Goal: Information Seeking & Learning: Learn about a topic

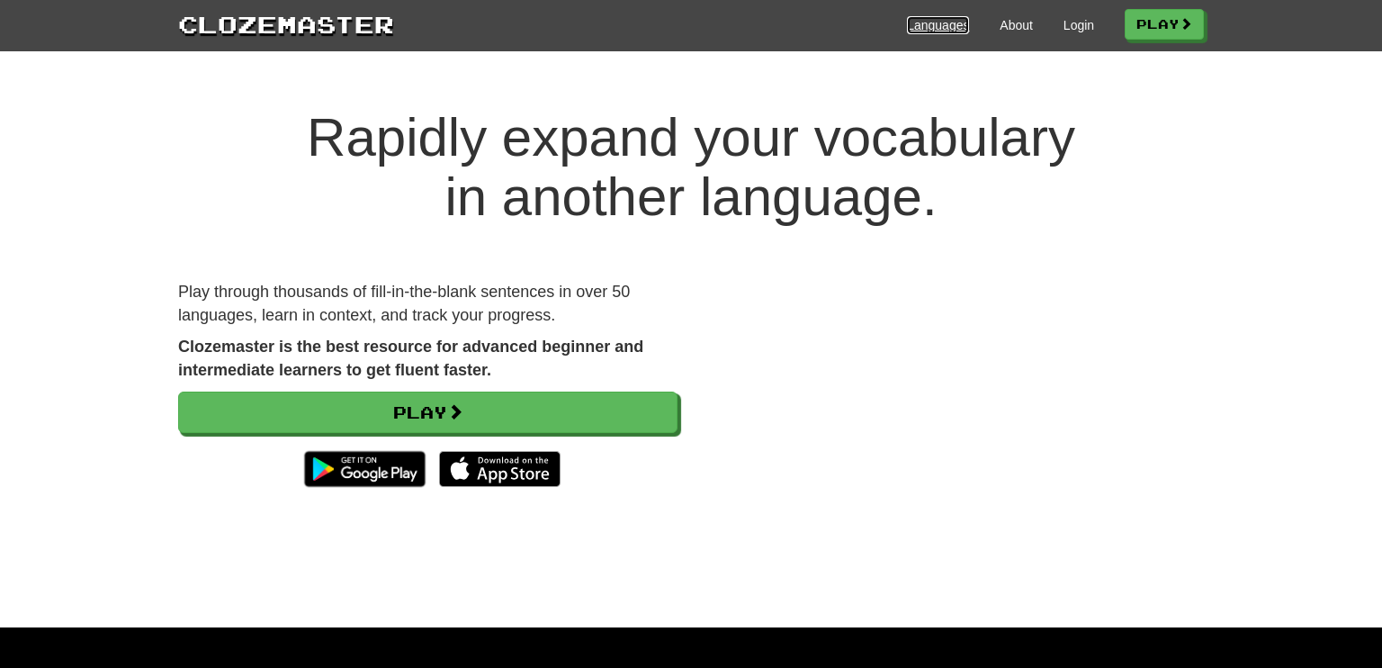
click at [941, 21] on link "Languages" at bounding box center [938, 25] width 62 height 18
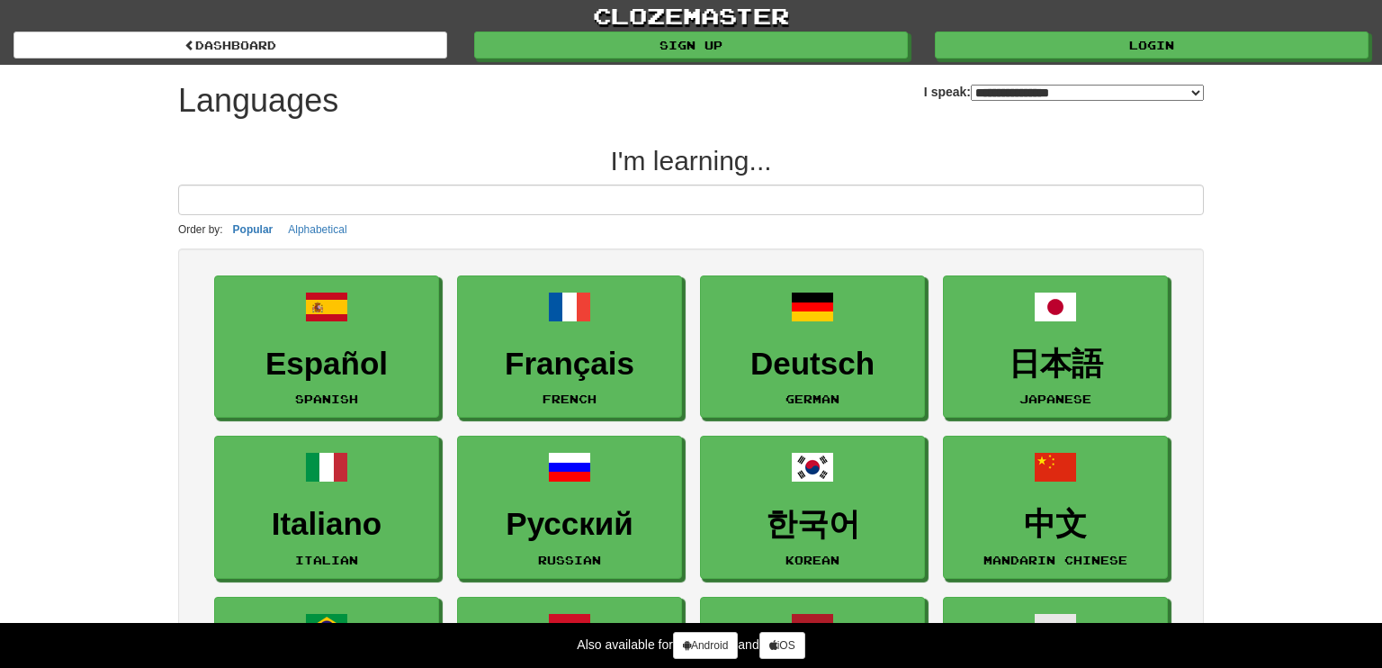
select select "*******"
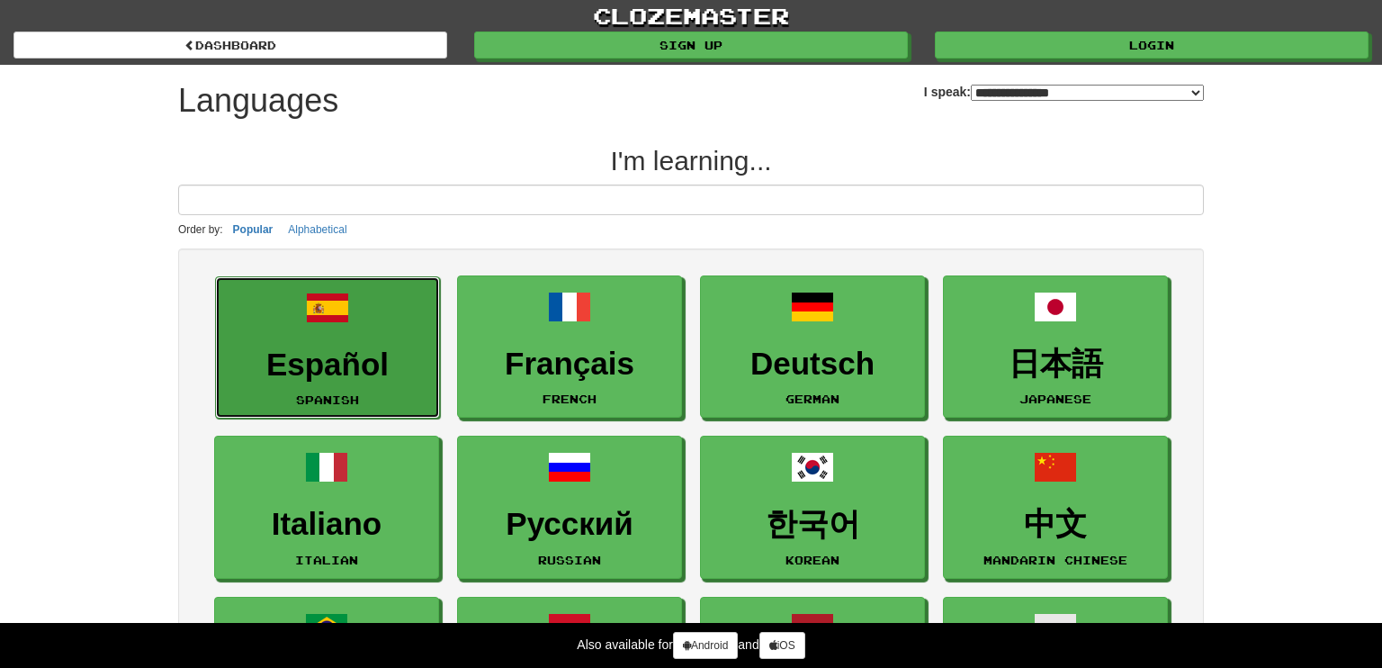
click at [305, 343] on link "Español Spanish" at bounding box center [327, 347] width 225 height 143
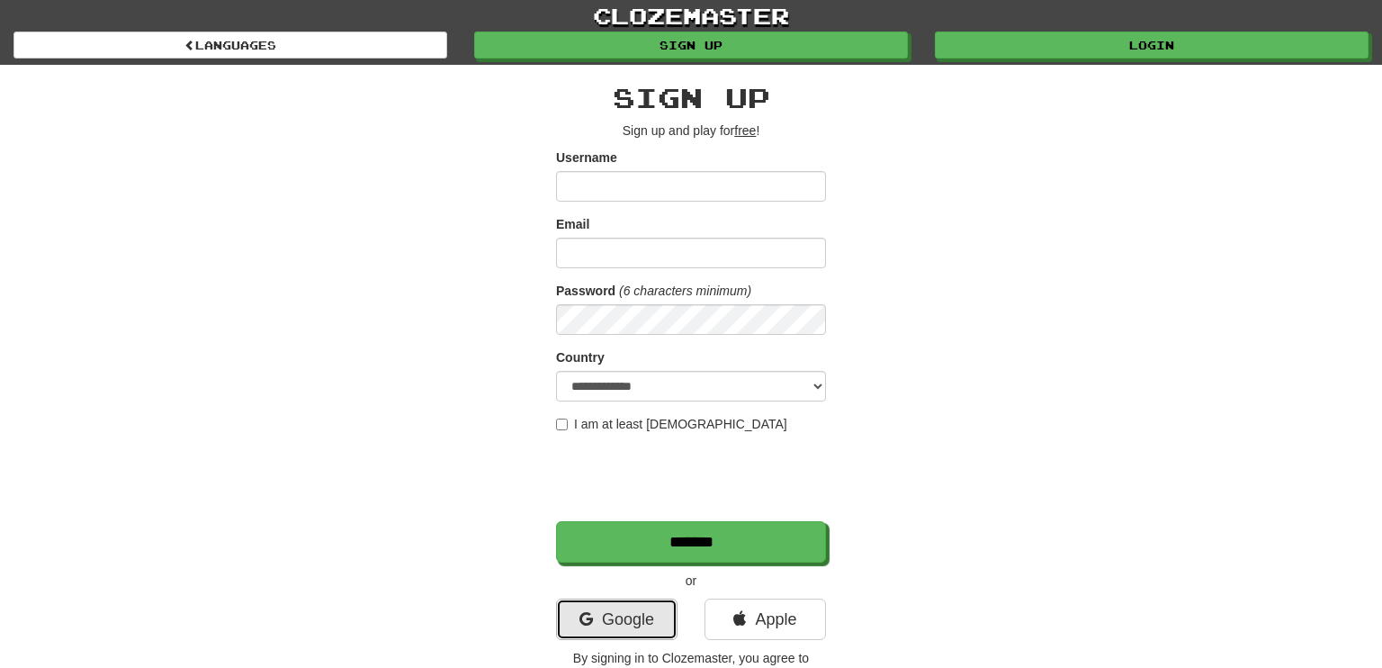
click at [619, 612] on link "Google" at bounding box center [616, 618] width 121 height 41
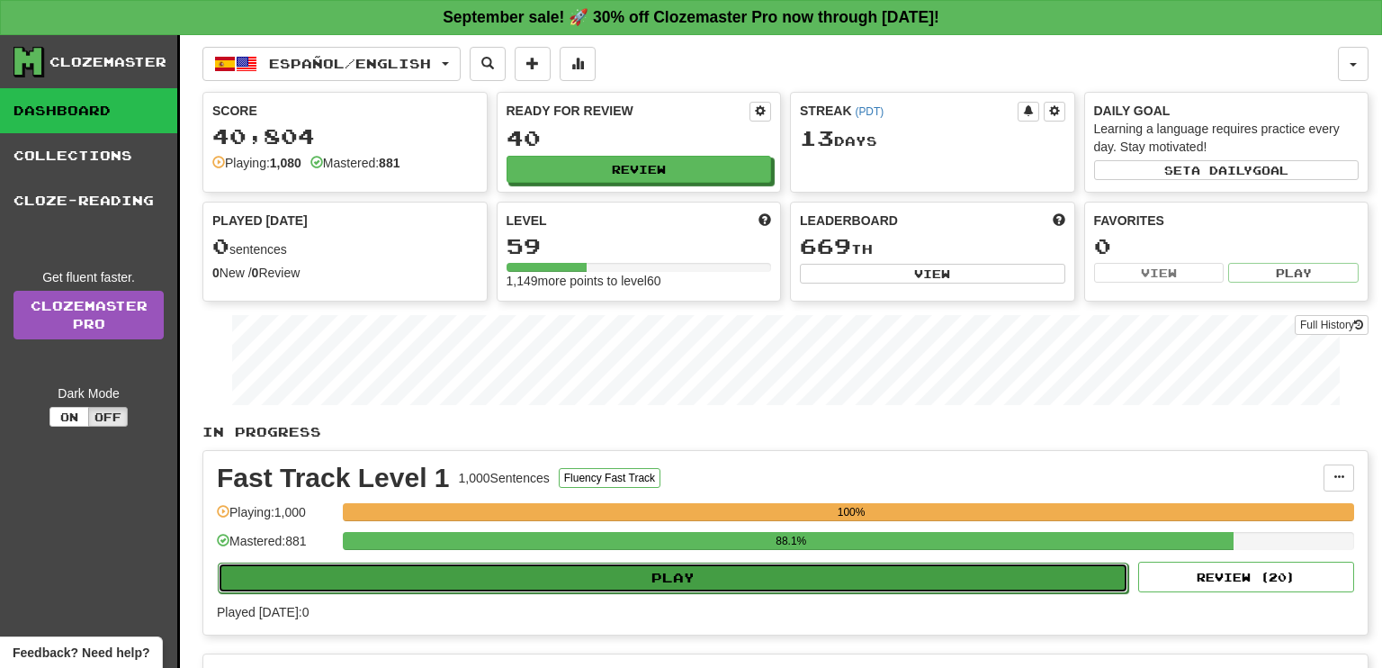
click at [684, 573] on button "Play" at bounding box center [673, 577] width 911 height 31
select select "**"
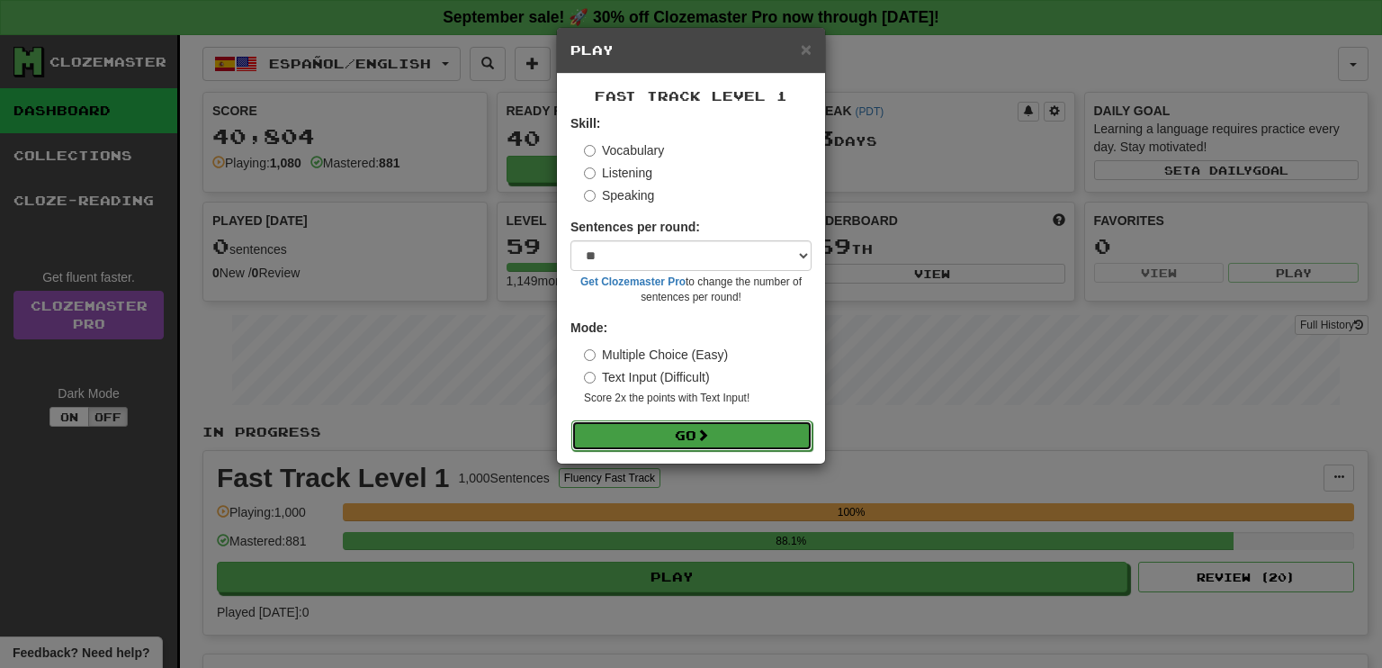
click at [682, 431] on button "Go" at bounding box center [691, 435] width 241 height 31
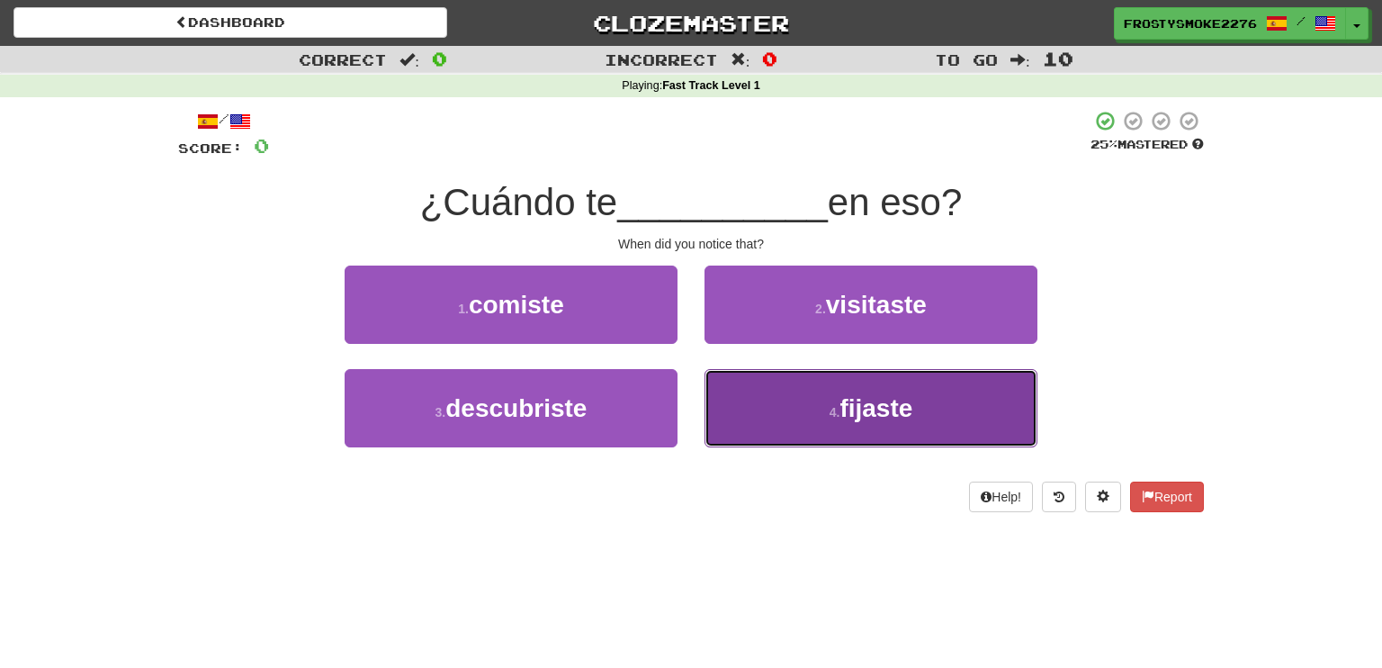
click at [881, 426] on button "4 . fijaste" at bounding box center [871, 408] width 333 height 78
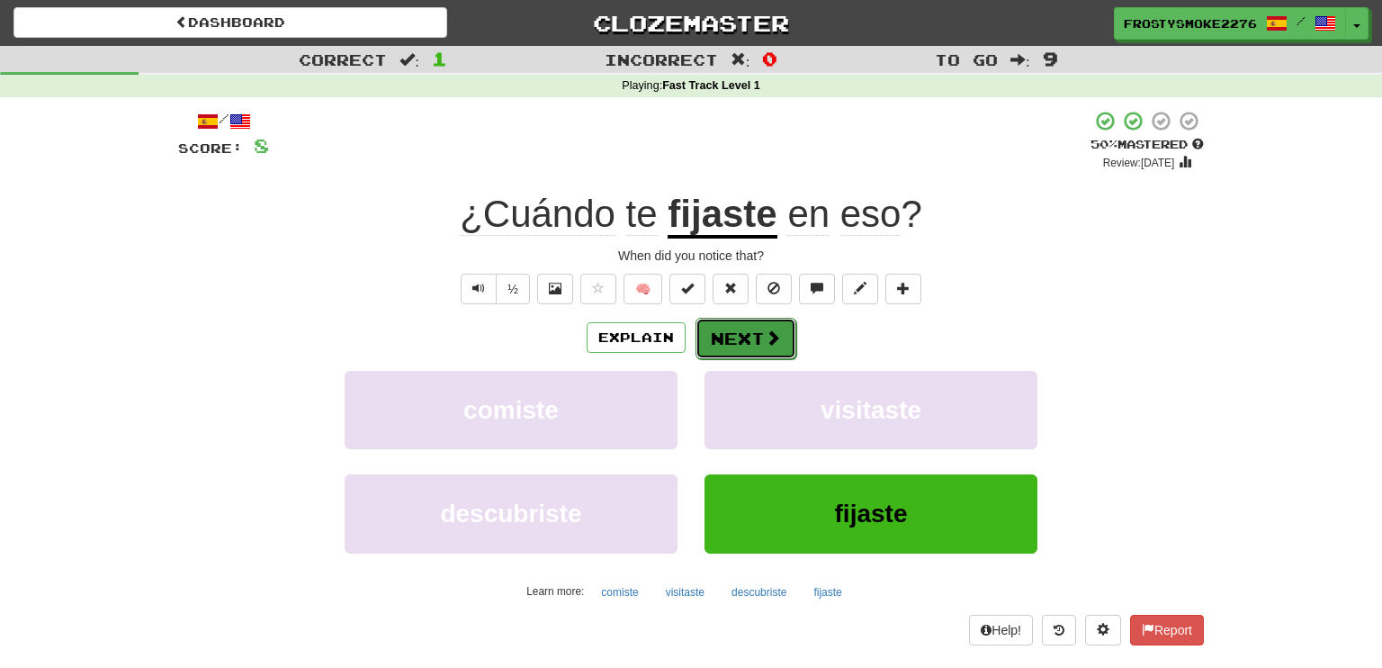
click at [748, 333] on button "Next" at bounding box center [746, 338] width 101 height 41
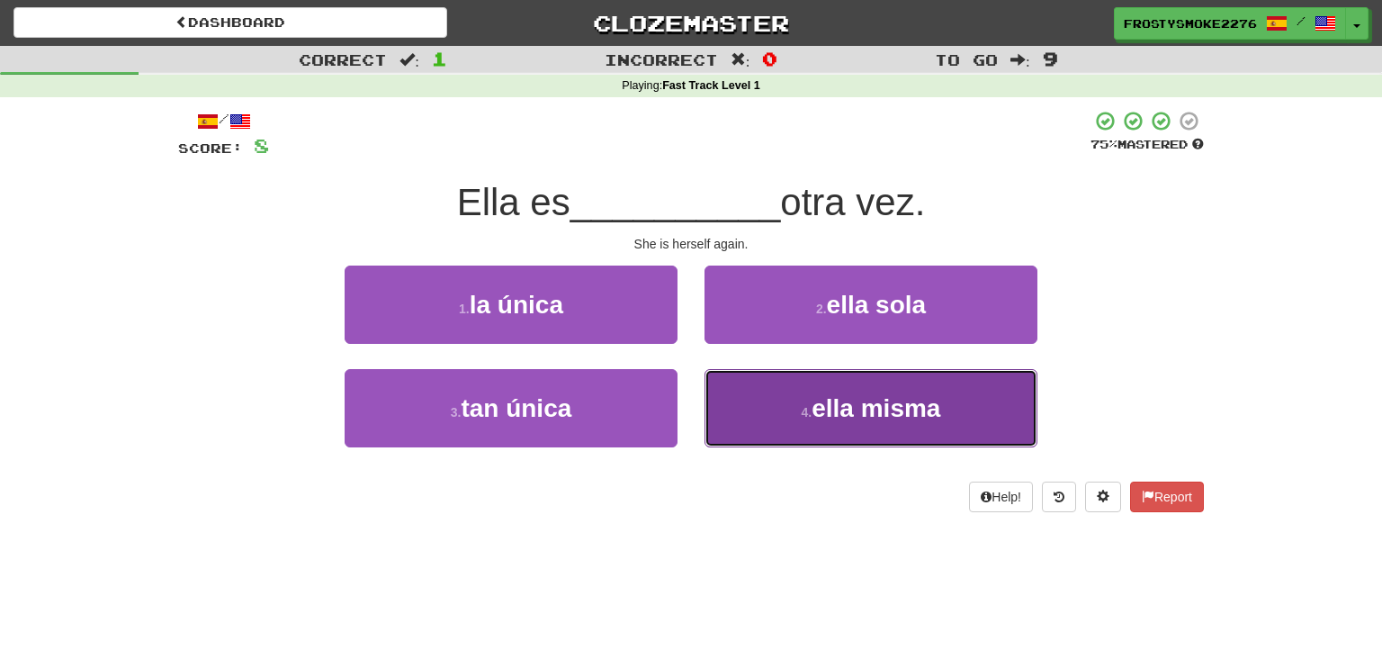
click at [867, 402] on span "ella misma" at bounding box center [876, 408] width 129 height 28
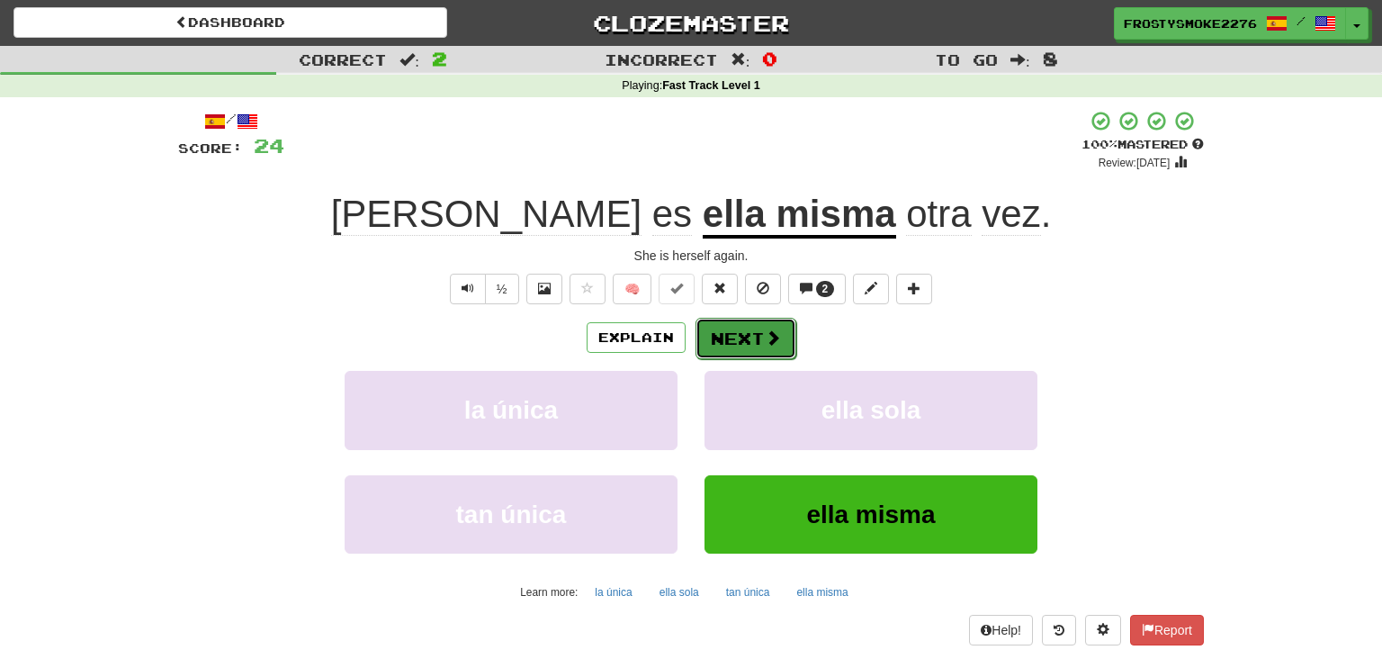
click at [770, 336] on span at bounding box center [773, 337] width 16 height 16
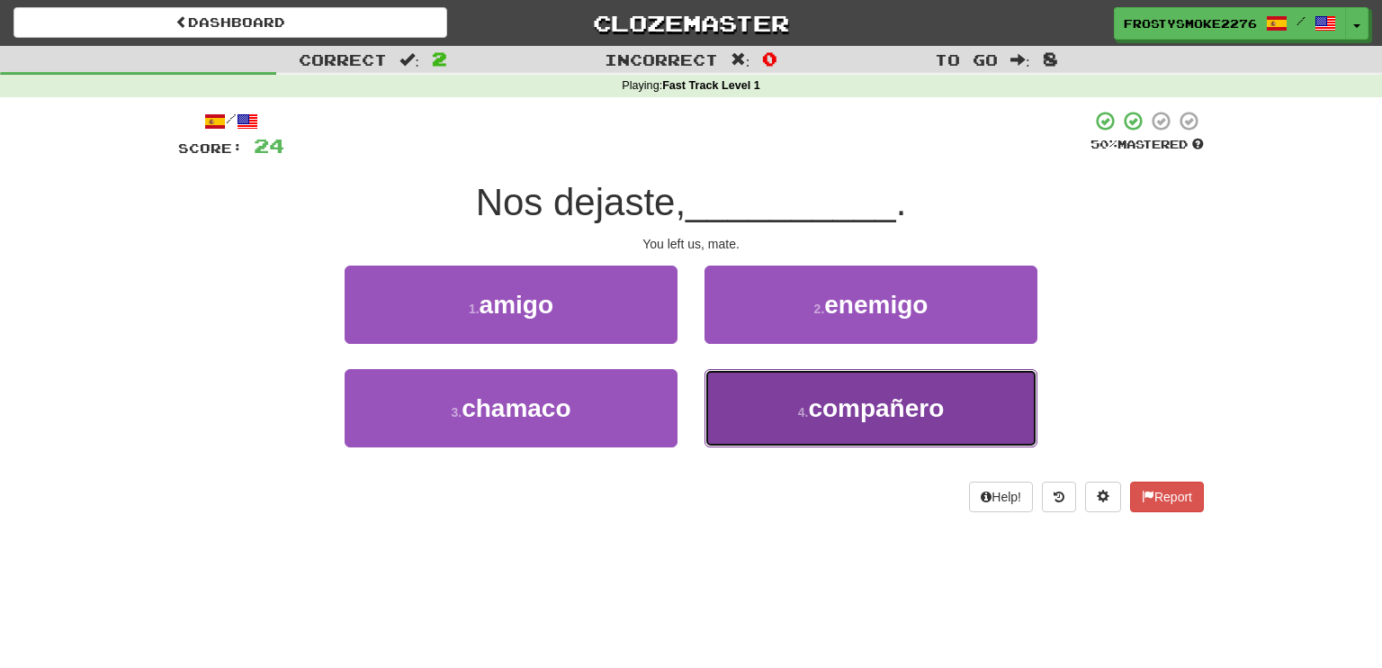
click at [884, 399] on span "compañero" at bounding box center [876, 408] width 136 height 28
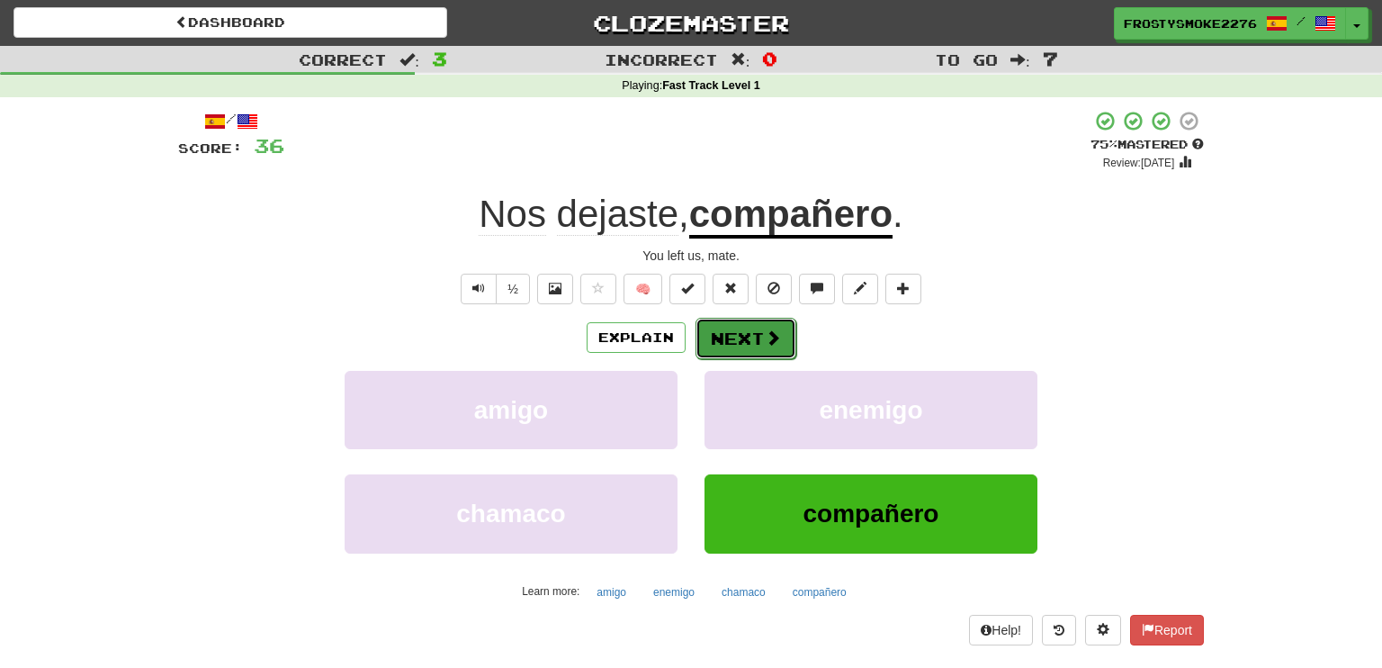
click at [773, 329] on span at bounding box center [773, 337] width 16 height 16
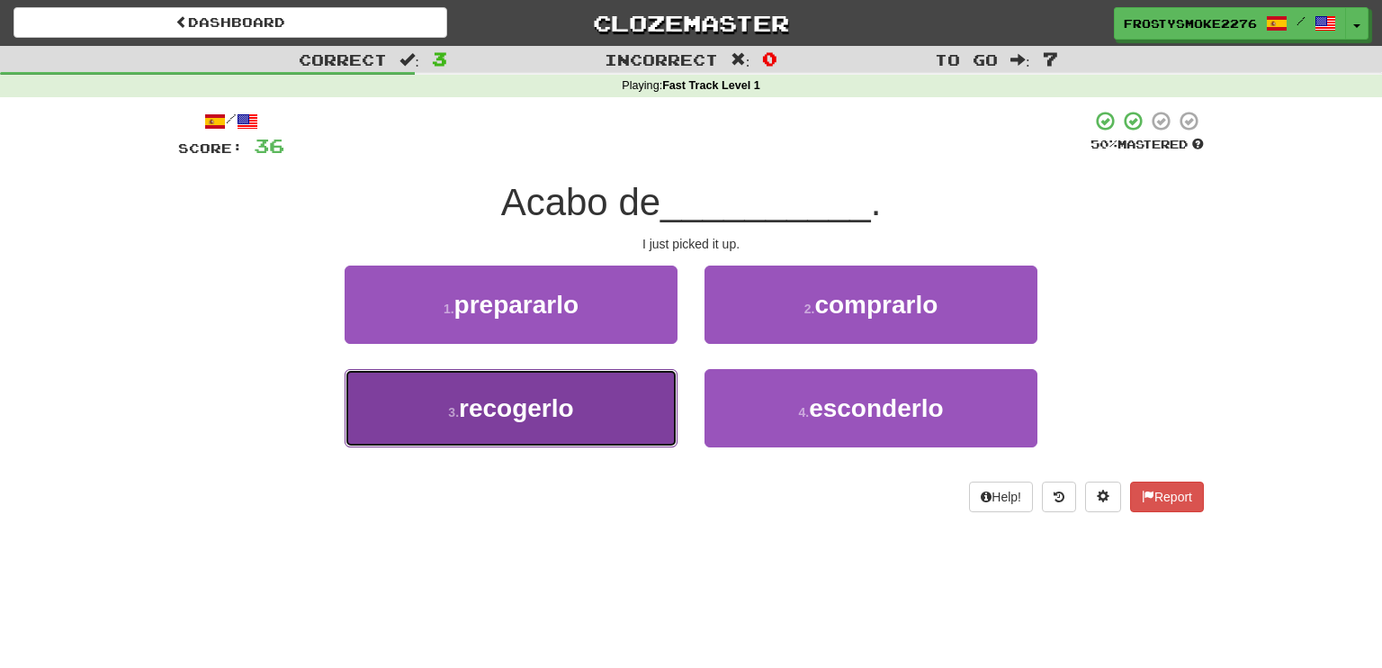
click at [561, 416] on span "recogerlo" at bounding box center [516, 408] width 115 height 28
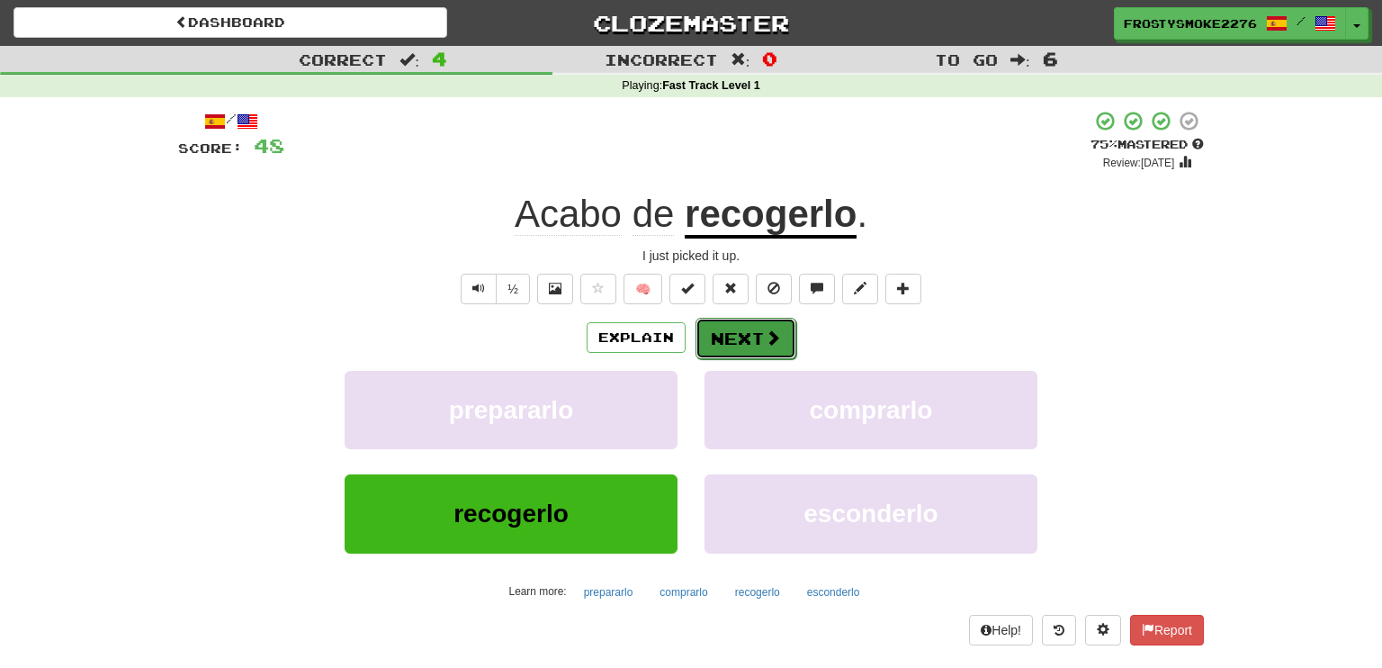
click at [758, 328] on button "Next" at bounding box center [746, 338] width 101 height 41
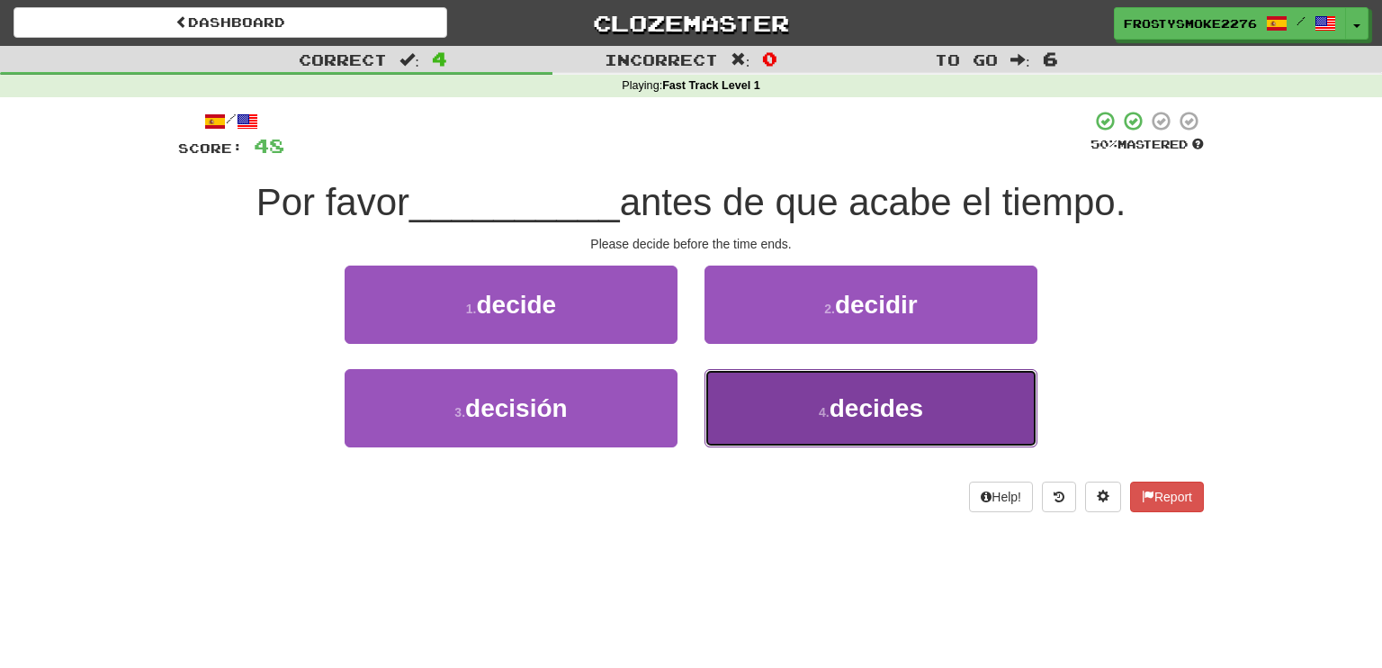
click at [857, 411] on span "decides" at bounding box center [877, 408] width 94 height 28
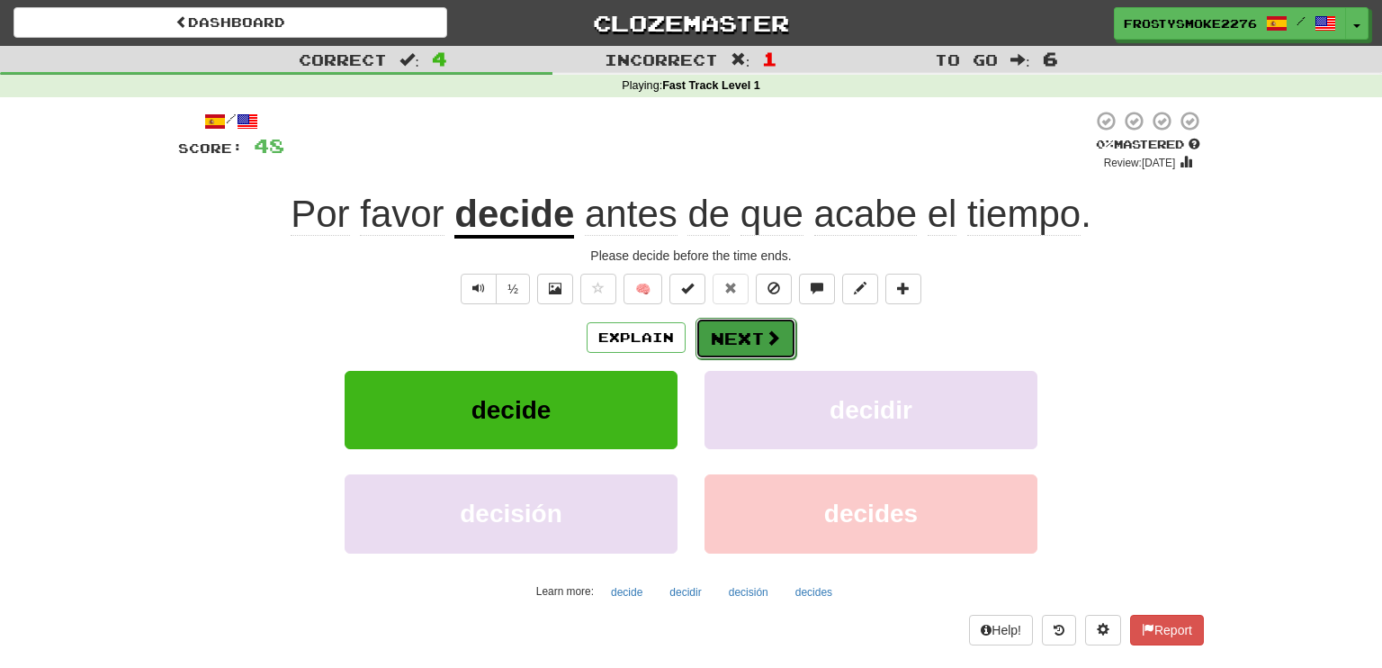
click at [743, 339] on button "Next" at bounding box center [746, 338] width 101 height 41
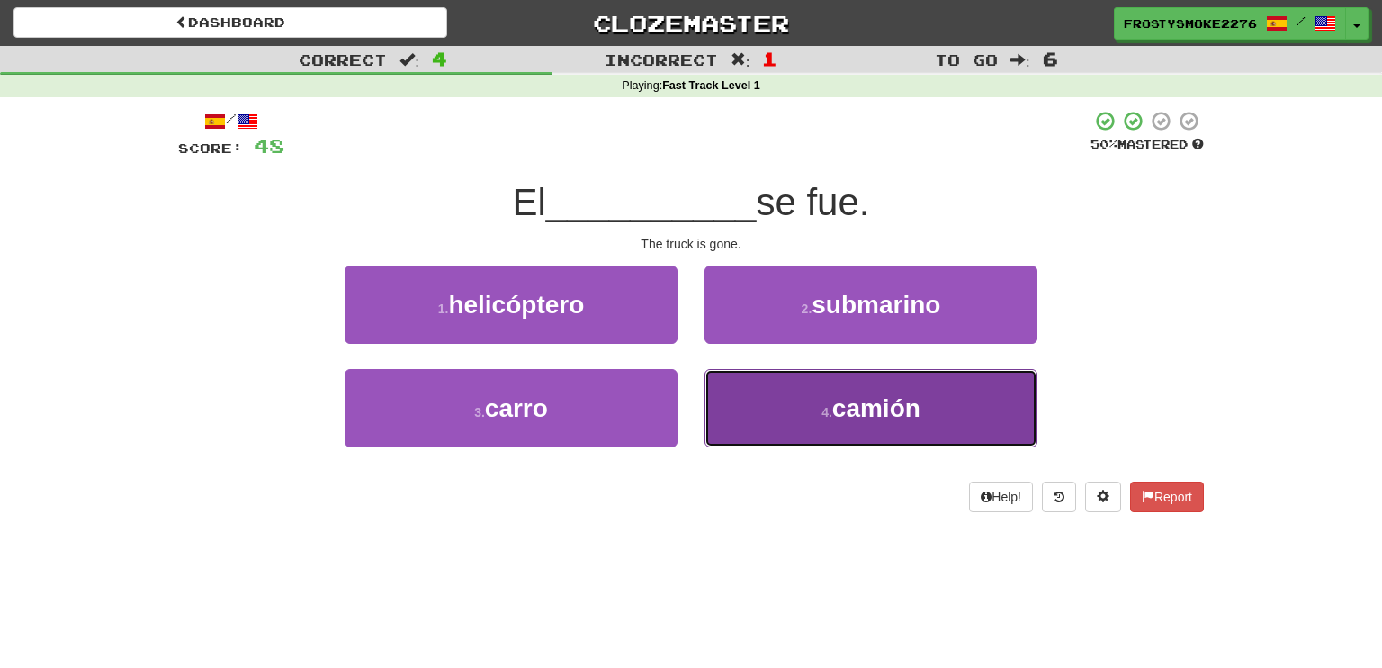
click at [864, 405] on span "camión" at bounding box center [876, 408] width 88 height 28
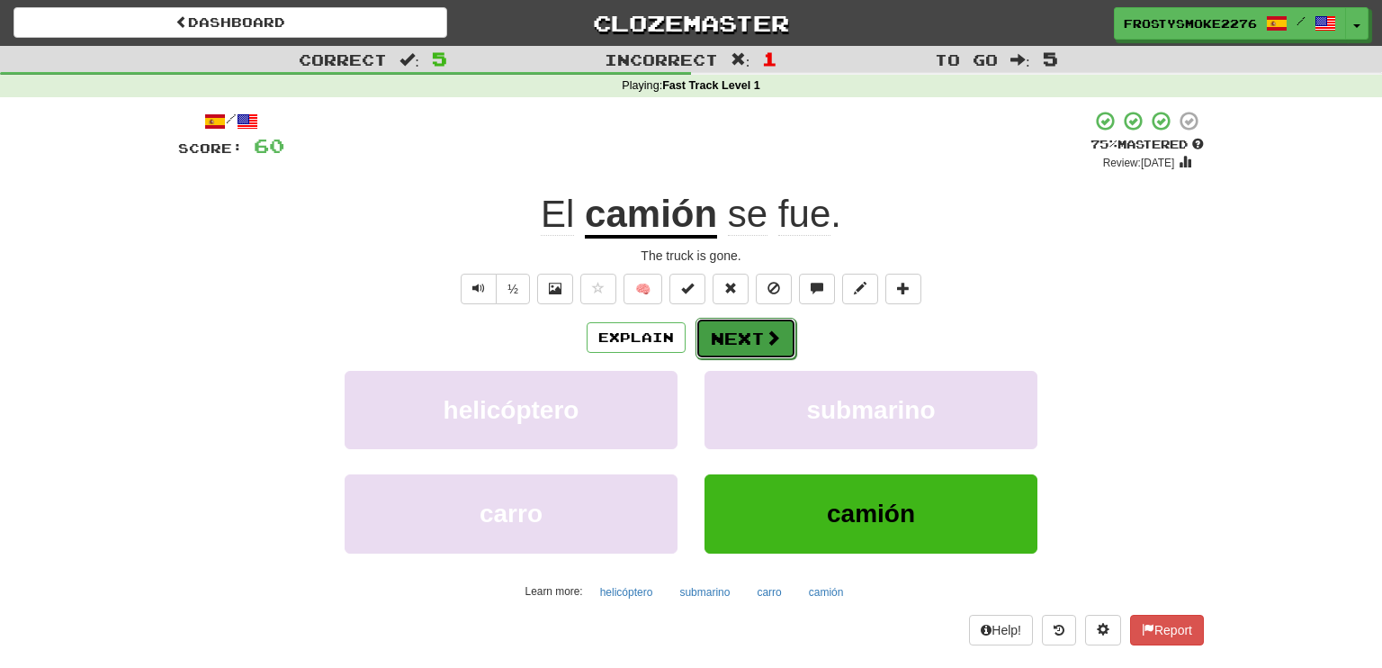
click at [721, 334] on button "Next" at bounding box center [746, 338] width 101 height 41
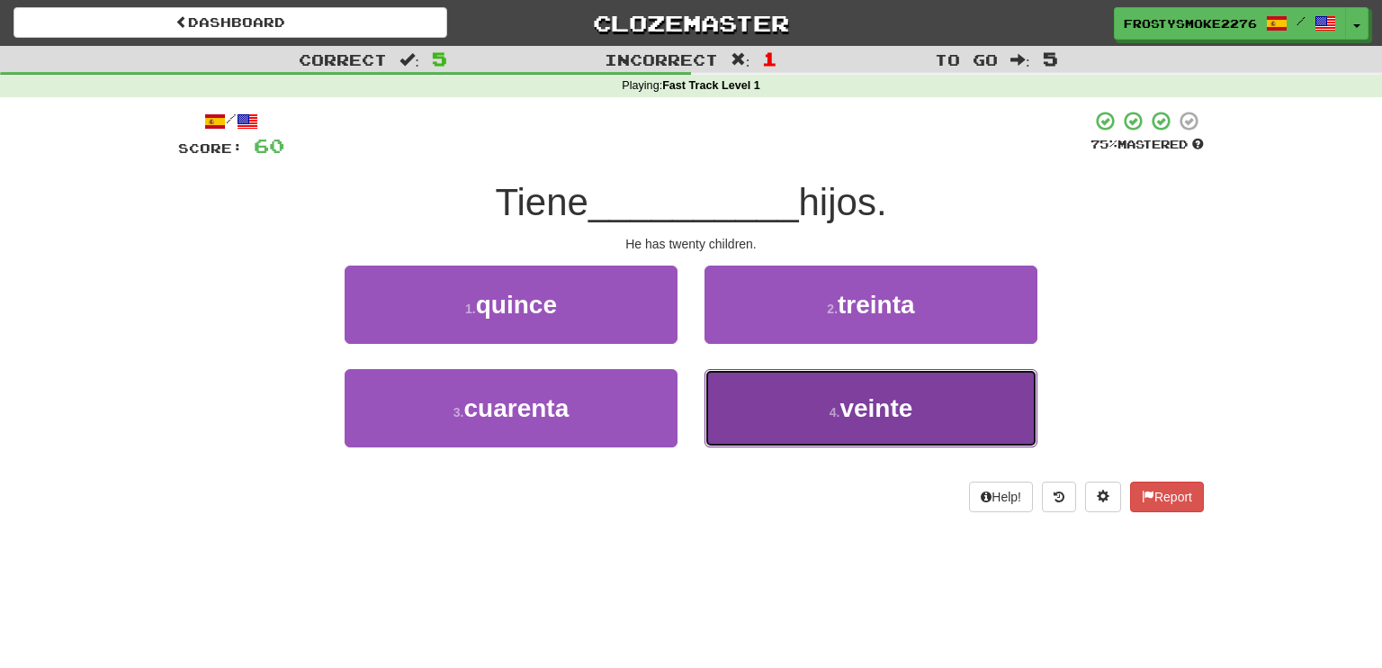
click at [867, 383] on button "4 . veinte" at bounding box center [871, 408] width 333 height 78
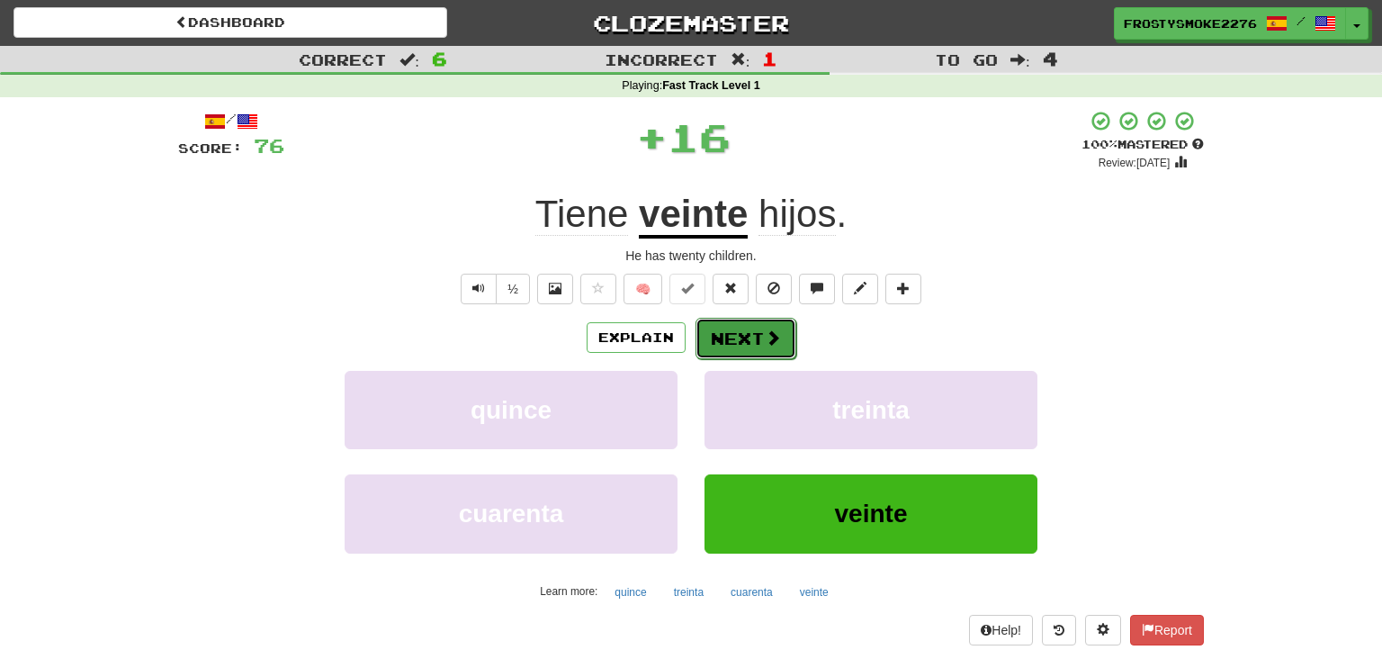
click at [767, 337] on span at bounding box center [773, 337] width 16 height 16
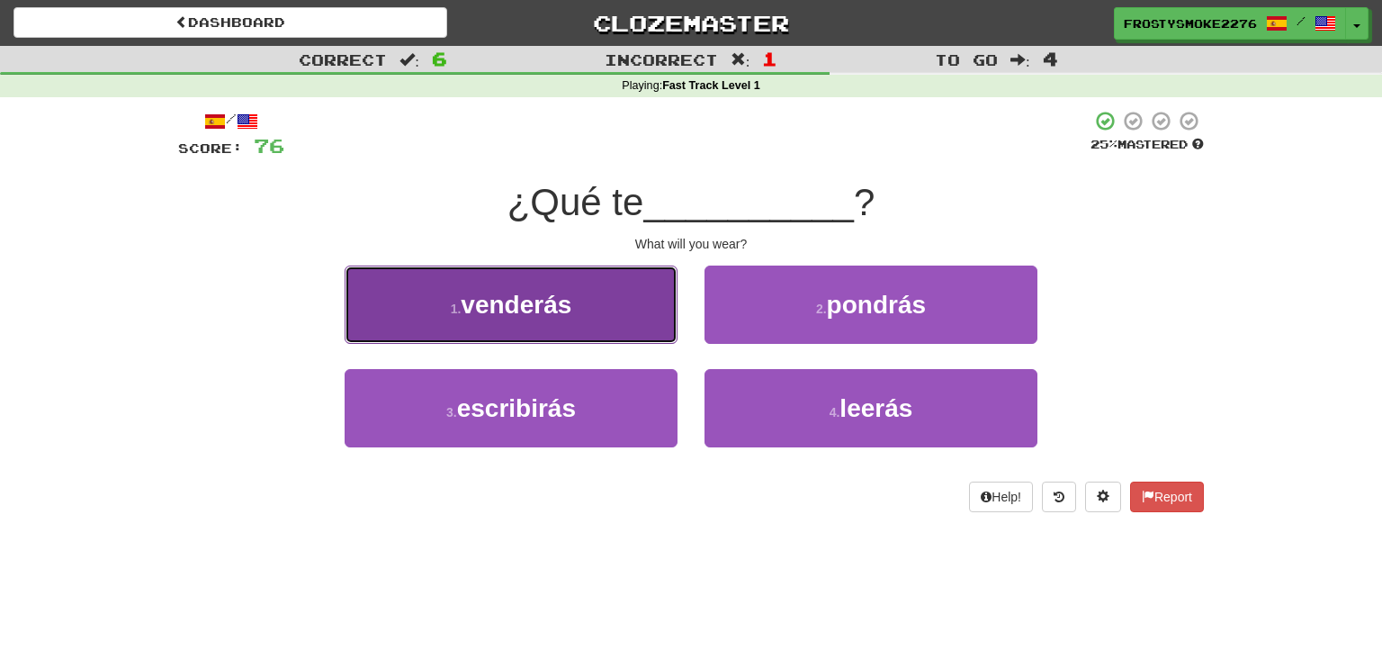
click at [516, 307] on span "venderás" at bounding box center [516, 305] width 111 height 28
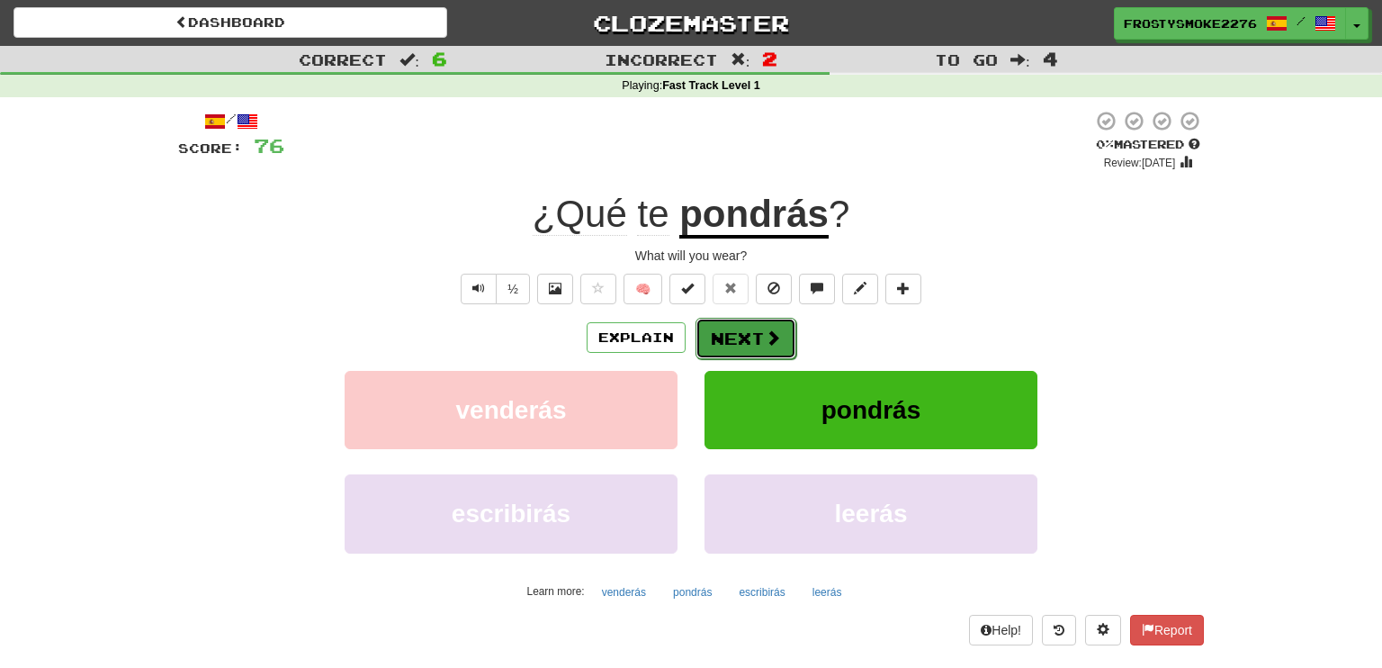
click at [740, 339] on button "Next" at bounding box center [746, 338] width 101 height 41
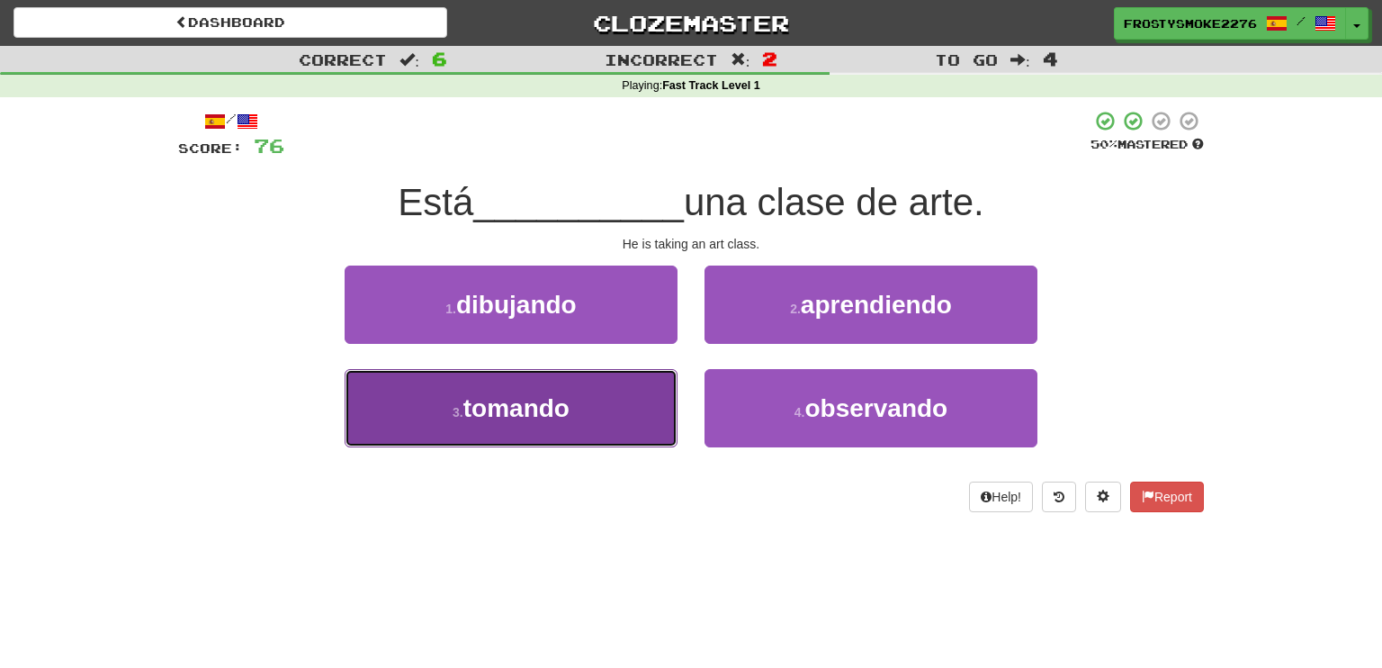
click at [516, 412] on span "tomando" at bounding box center [516, 408] width 106 height 28
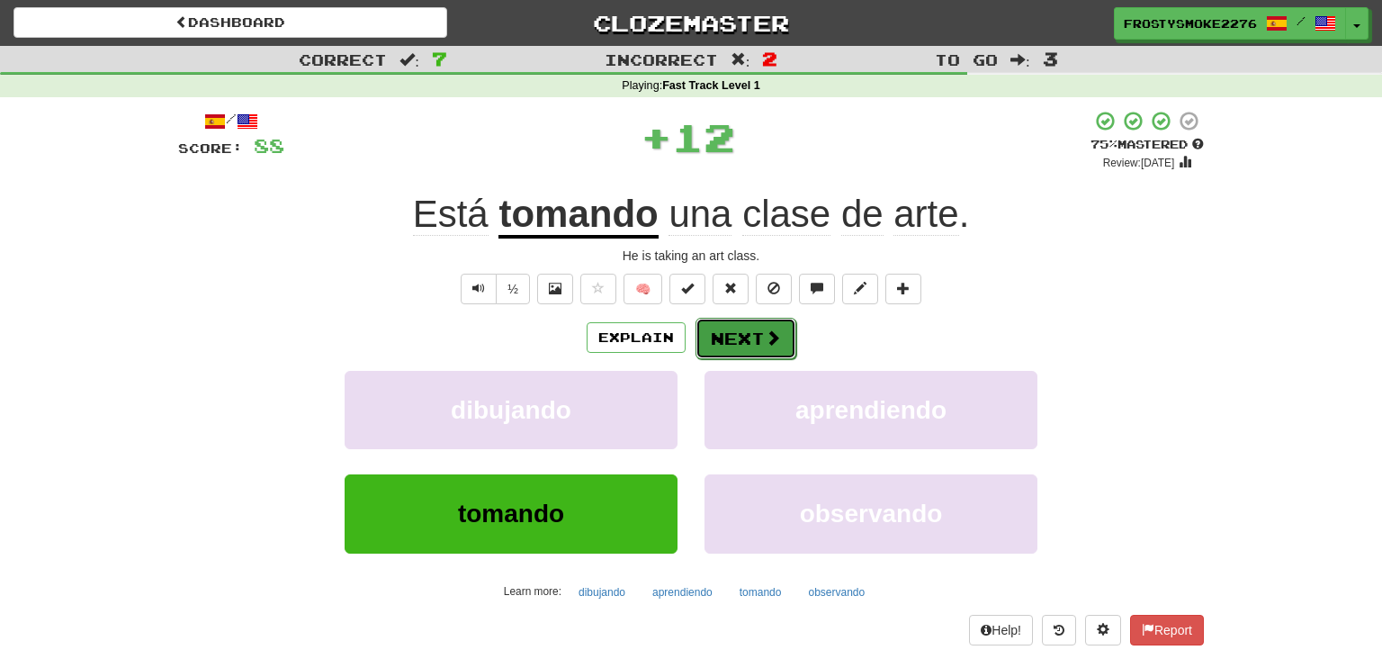
click at [737, 341] on button "Next" at bounding box center [746, 338] width 101 height 41
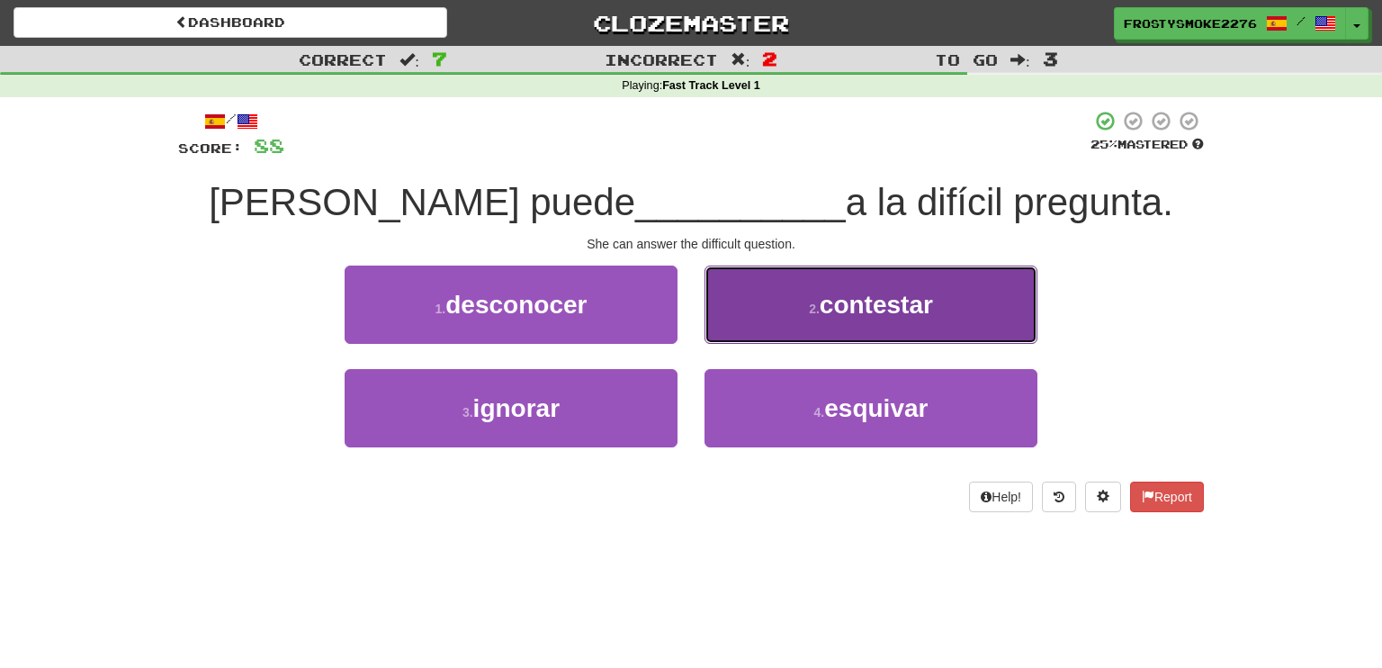
click at [931, 305] on span "contestar" at bounding box center [876, 305] width 113 height 28
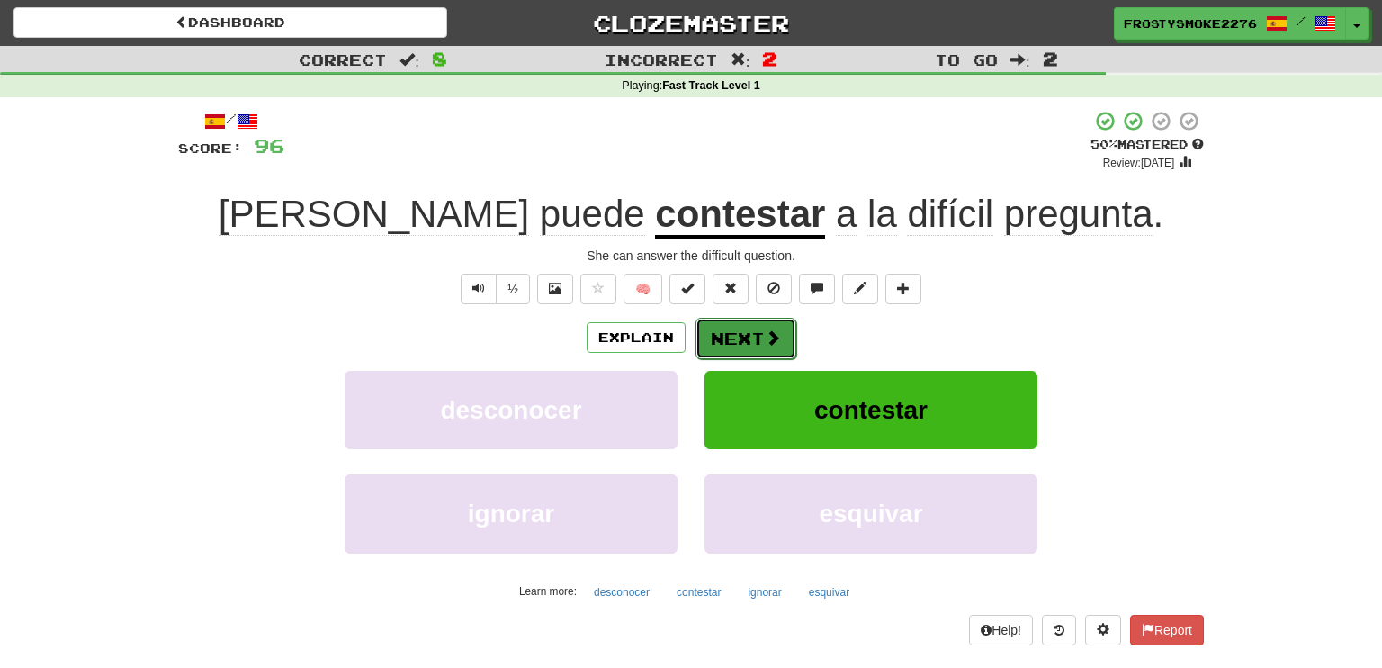
click at [739, 325] on button "Next" at bounding box center [746, 338] width 101 height 41
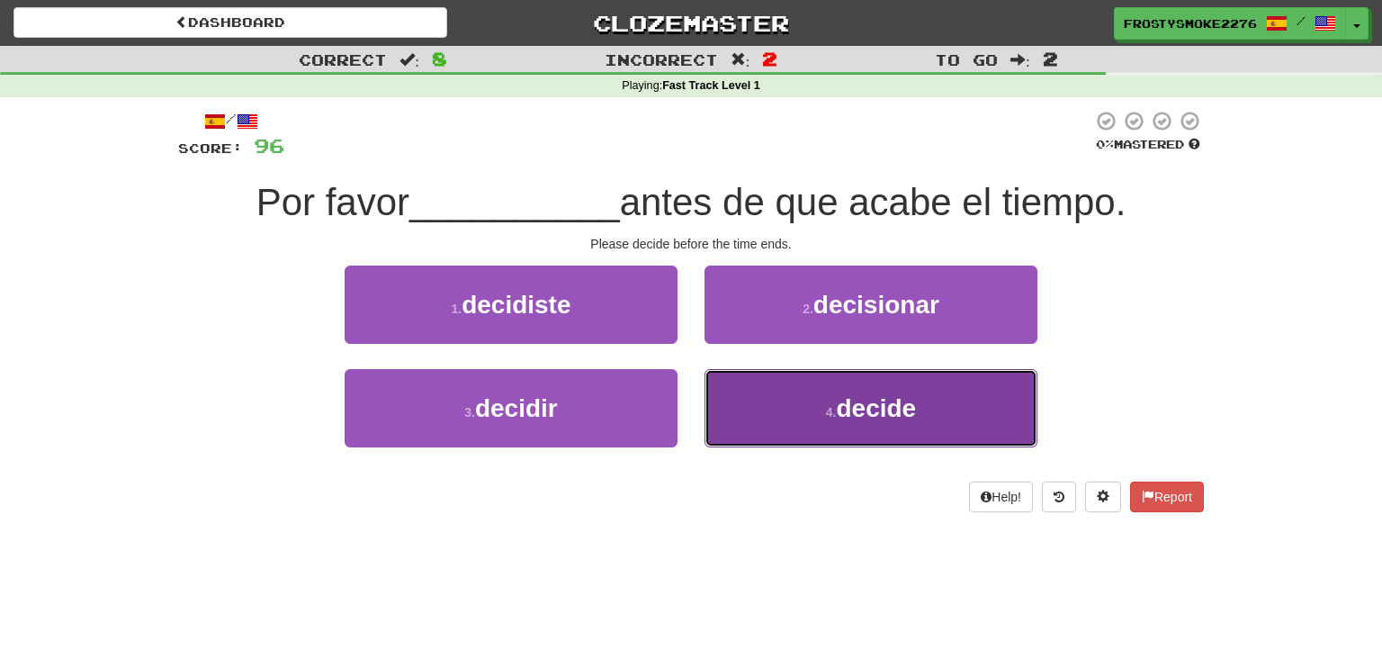
click at [832, 402] on button "4 . decide" at bounding box center [871, 408] width 333 height 78
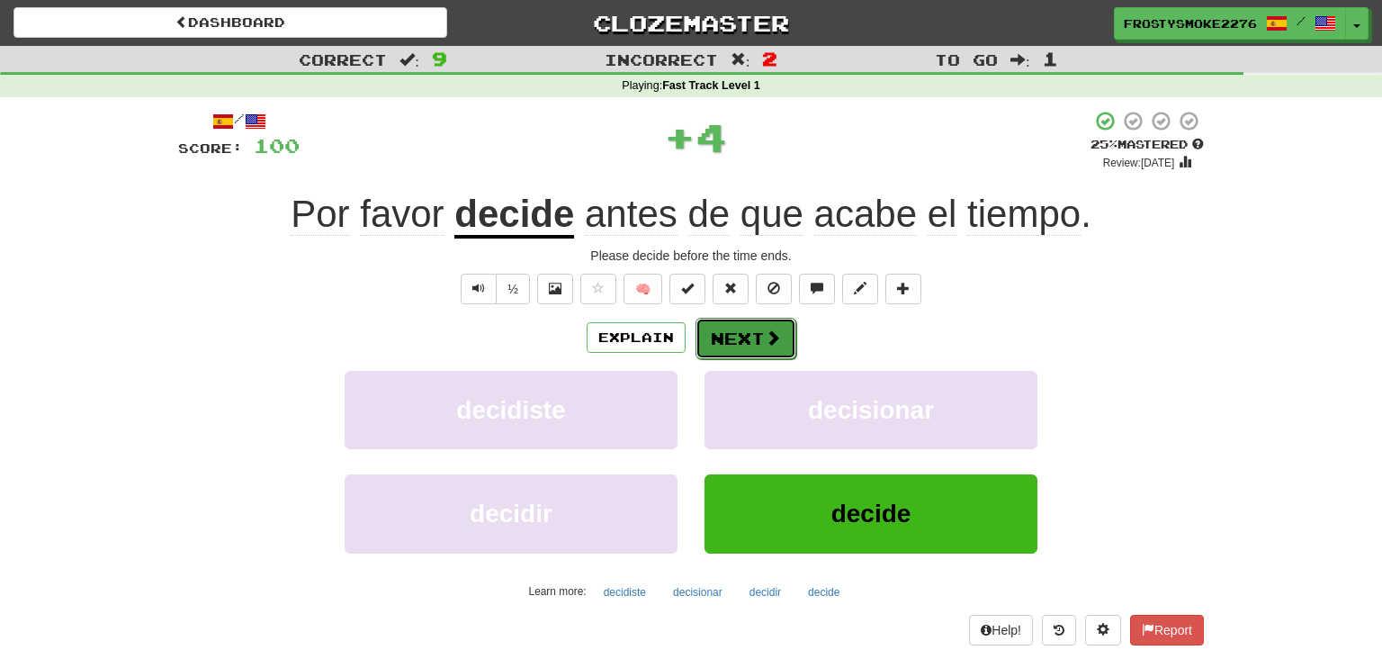
click at [752, 346] on button "Next" at bounding box center [746, 338] width 101 height 41
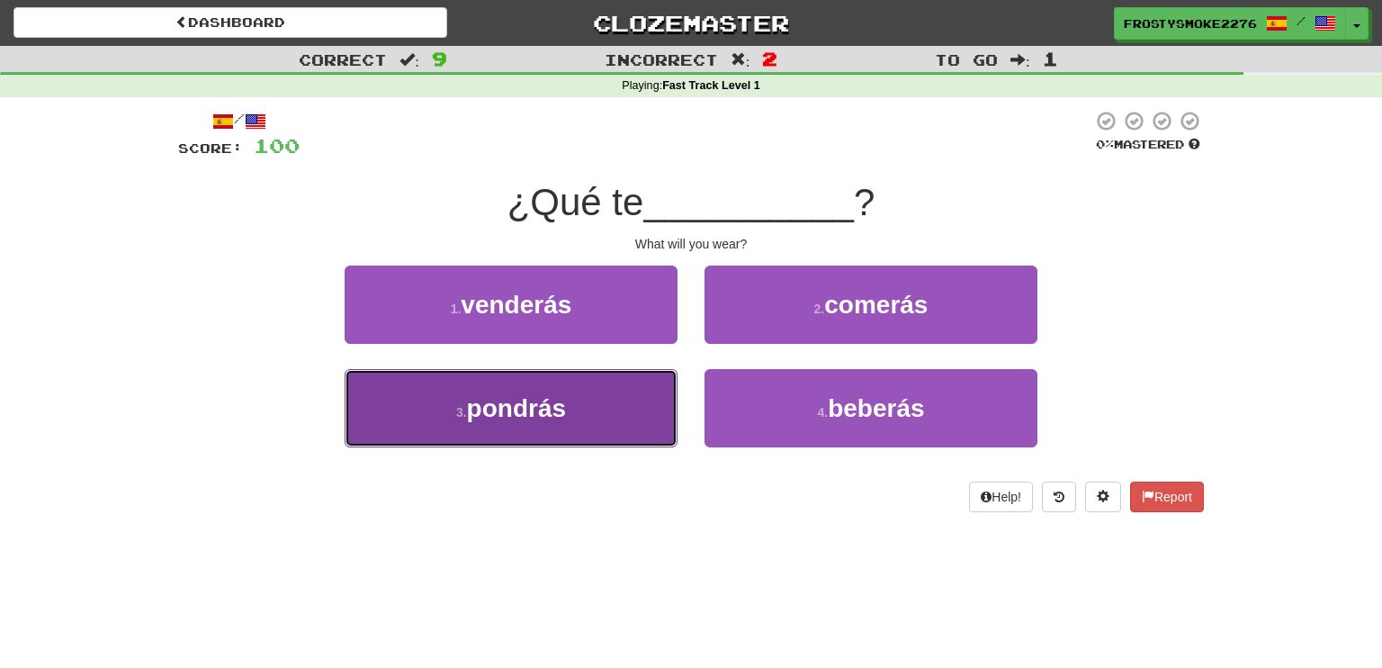
click at [576, 413] on button "3 . pondrás" at bounding box center [511, 408] width 333 height 78
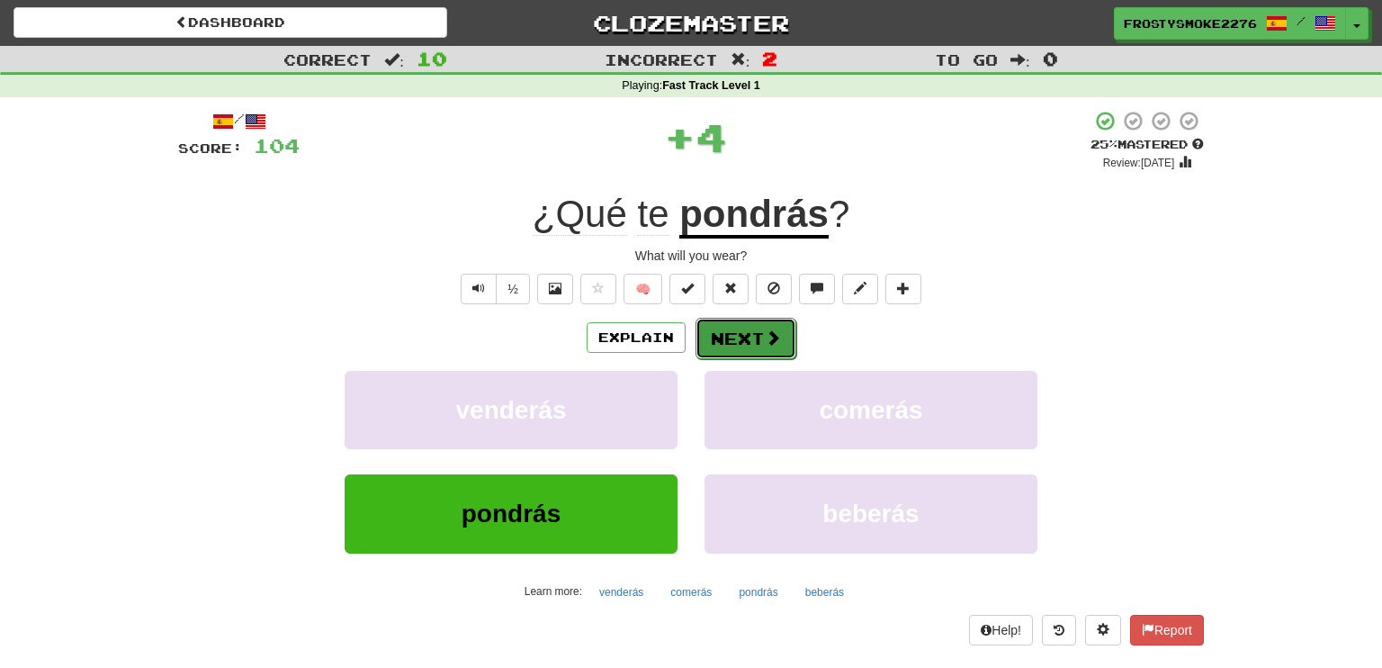
click at [718, 332] on button "Next" at bounding box center [746, 338] width 101 height 41
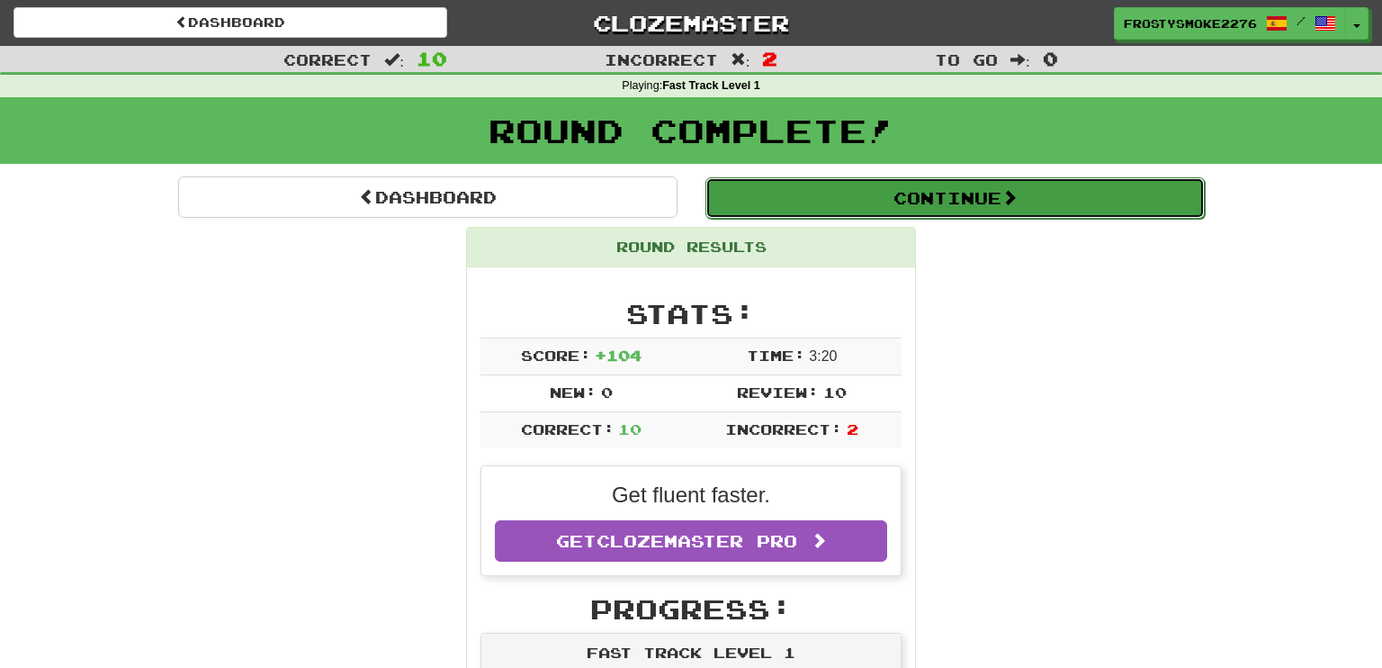
click at [976, 196] on button "Continue" at bounding box center [954, 197] width 499 height 41
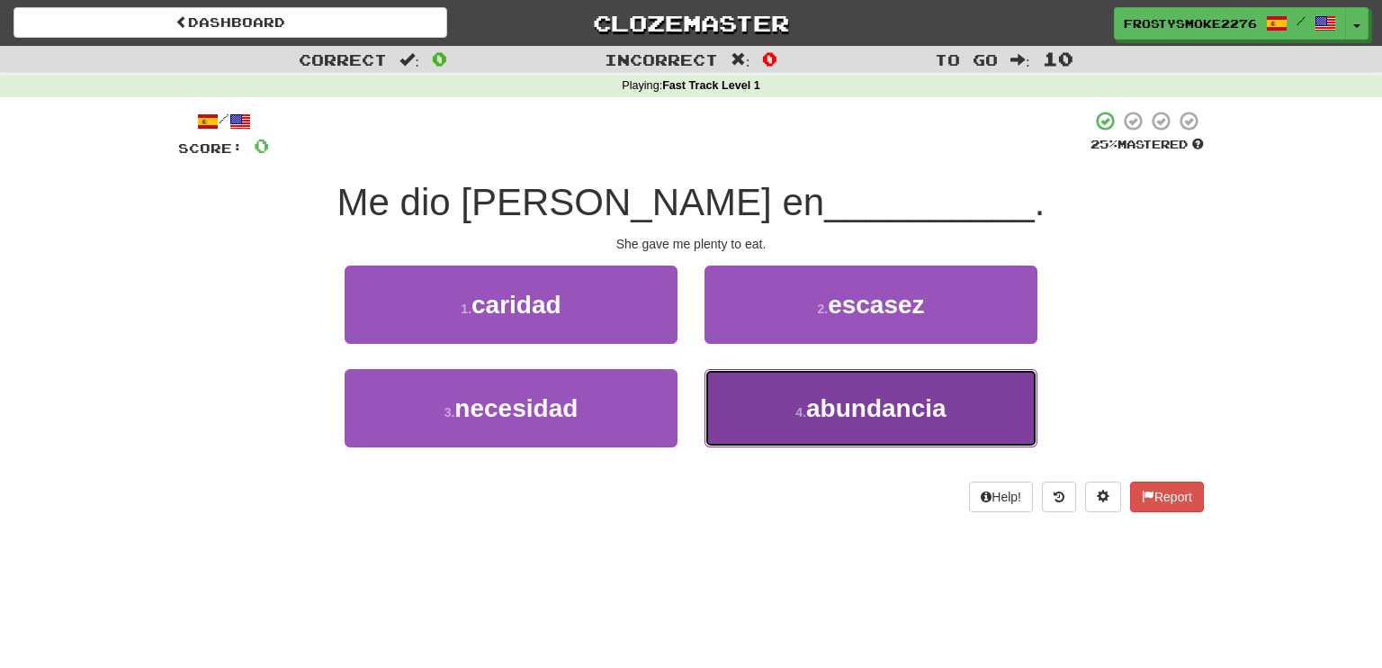
click at [881, 402] on span "abundancia" at bounding box center [876, 408] width 140 height 28
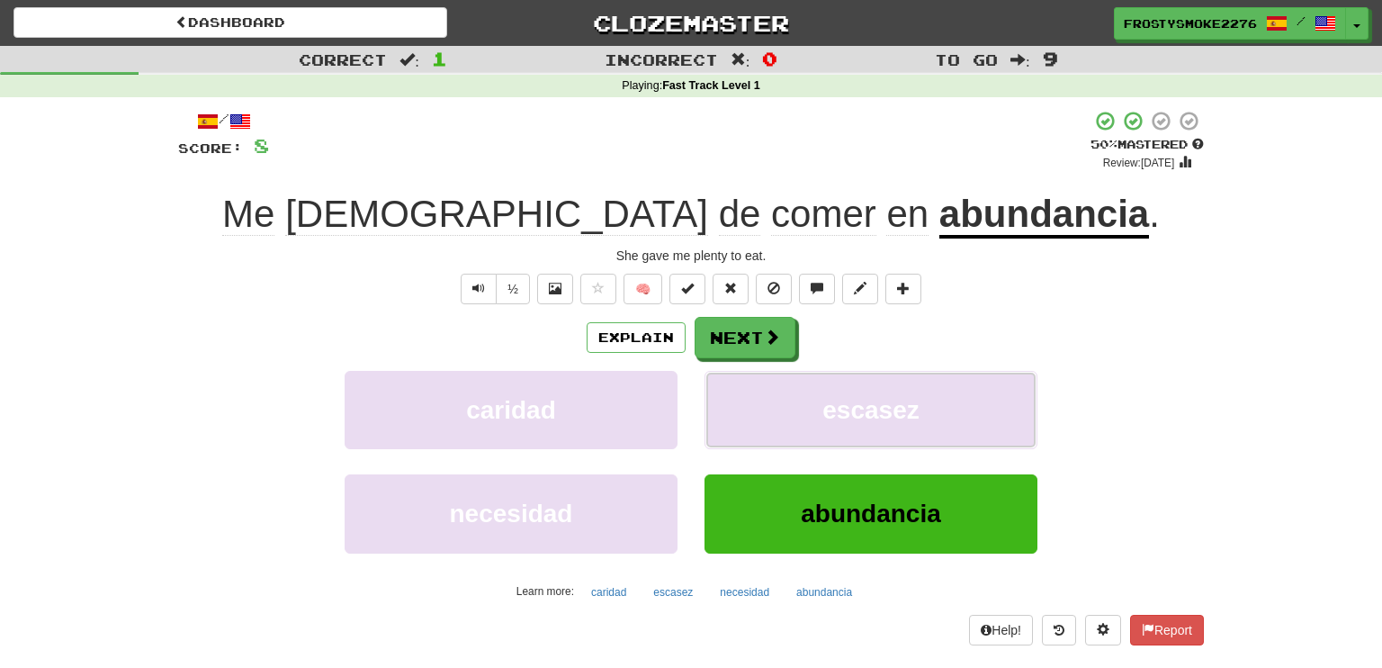
click at [881, 402] on span "escasez" at bounding box center [870, 410] width 96 height 28
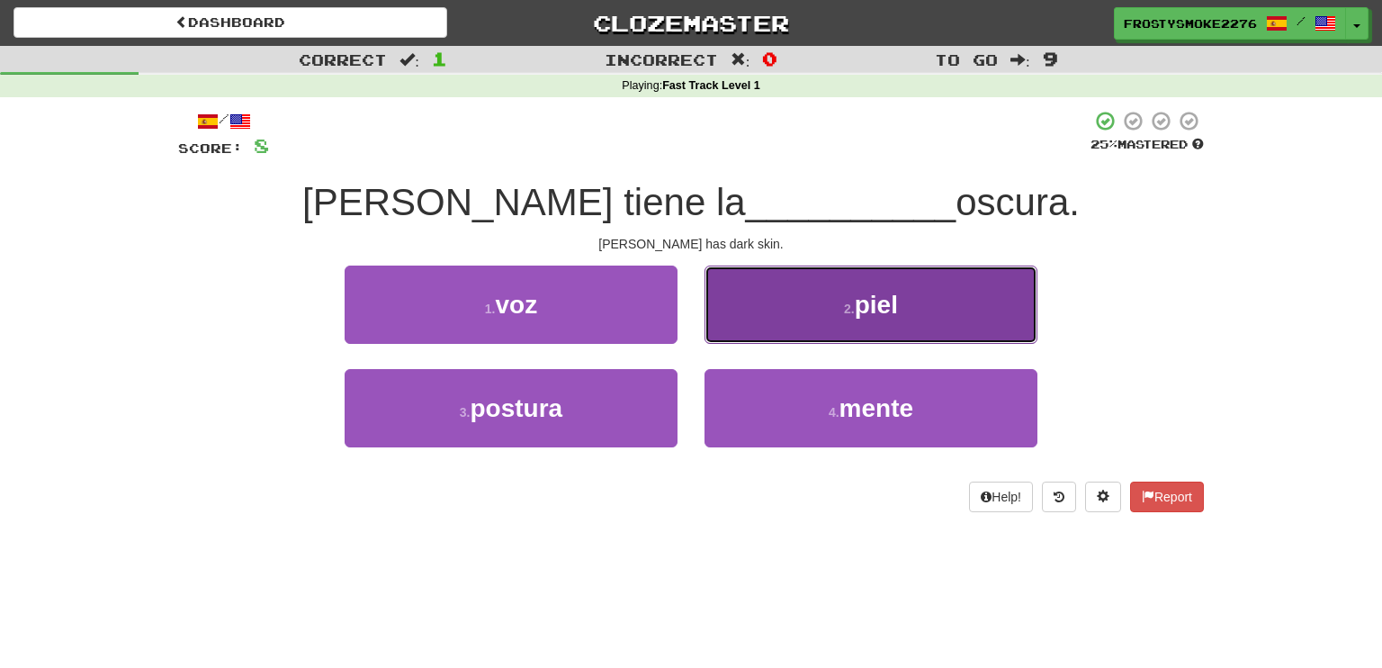
click at [874, 310] on span "piel" at bounding box center [876, 305] width 43 height 28
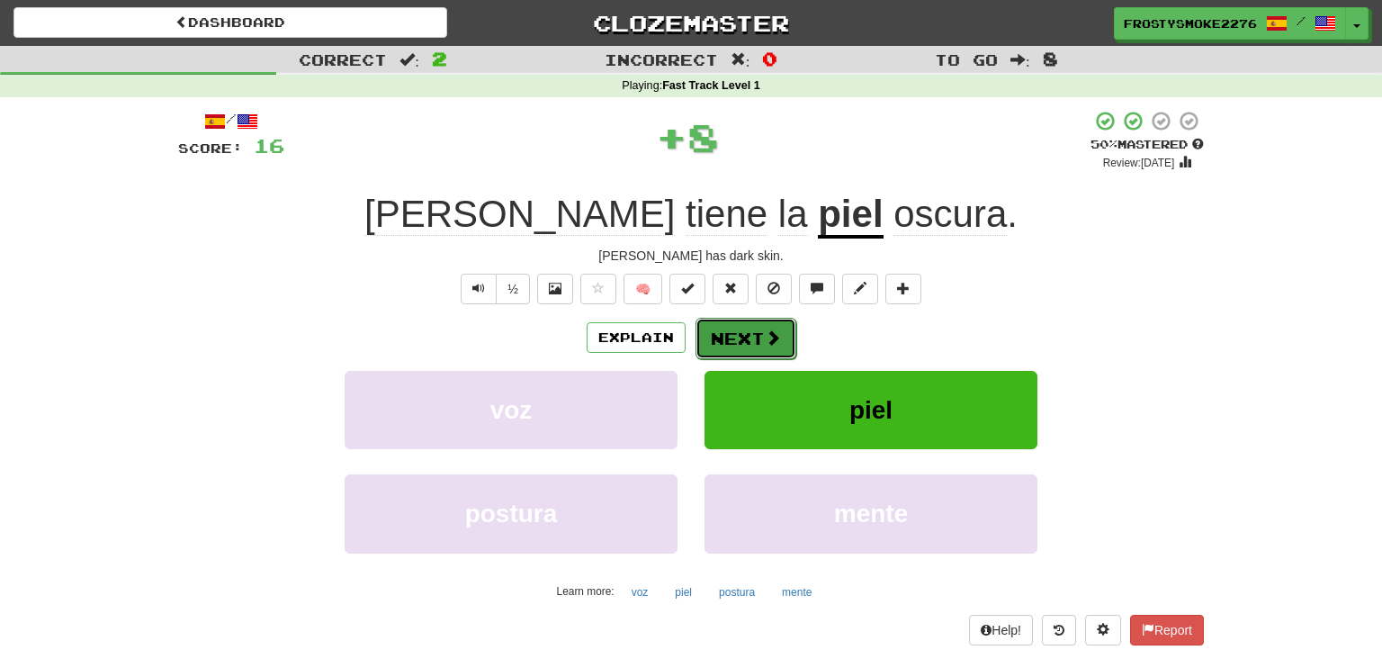
click at [756, 337] on button "Next" at bounding box center [746, 338] width 101 height 41
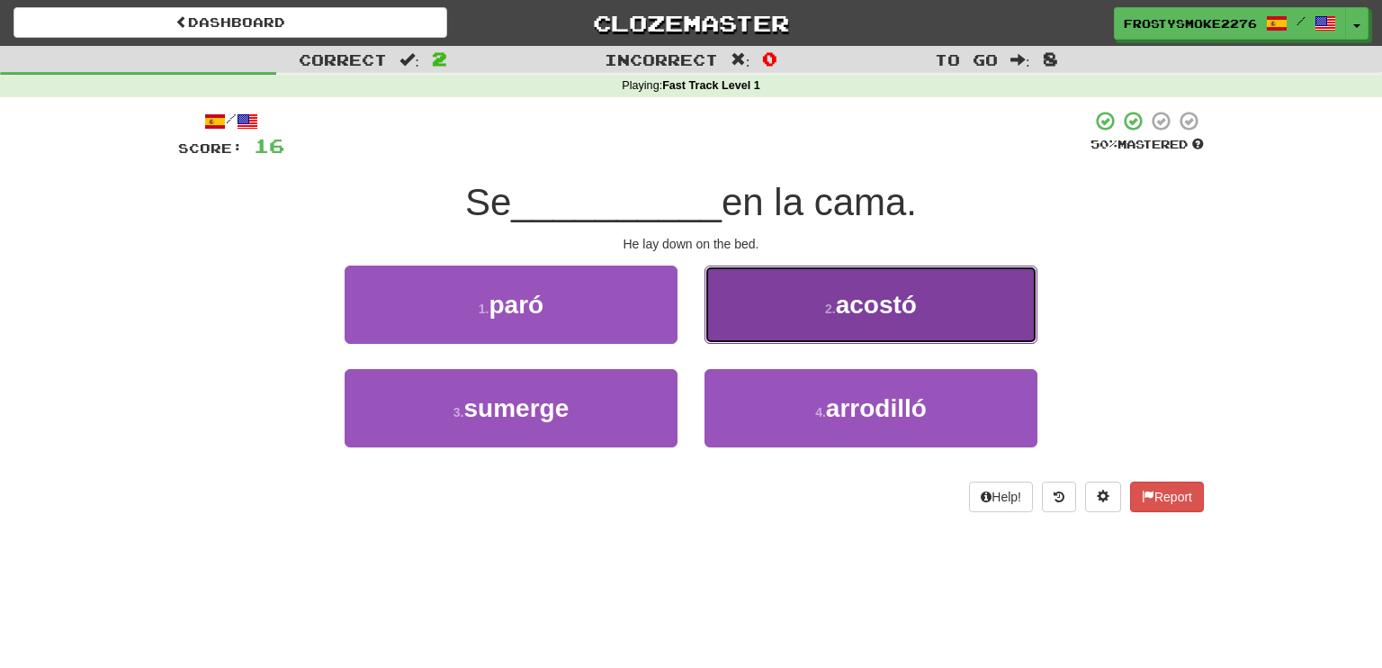
click at [821, 315] on button "2 . acostó" at bounding box center [871, 304] width 333 height 78
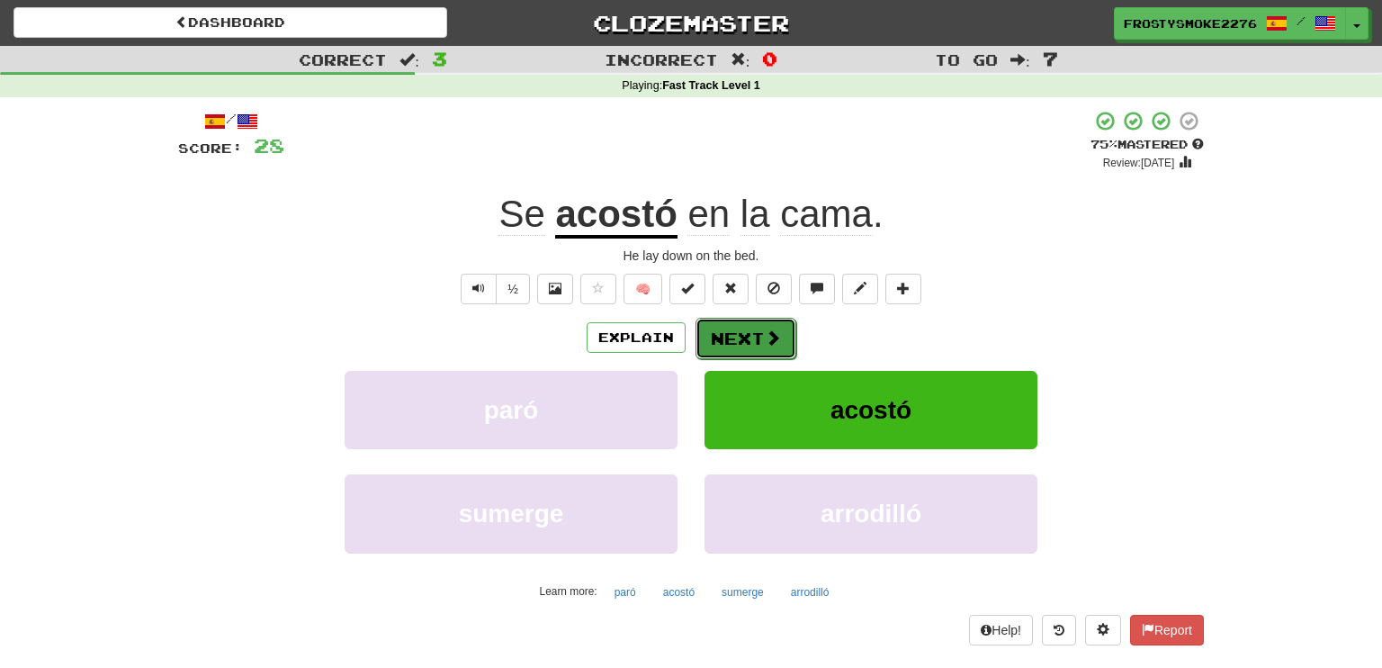
click at [730, 324] on button "Next" at bounding box center [746, 338] width 101 height 41
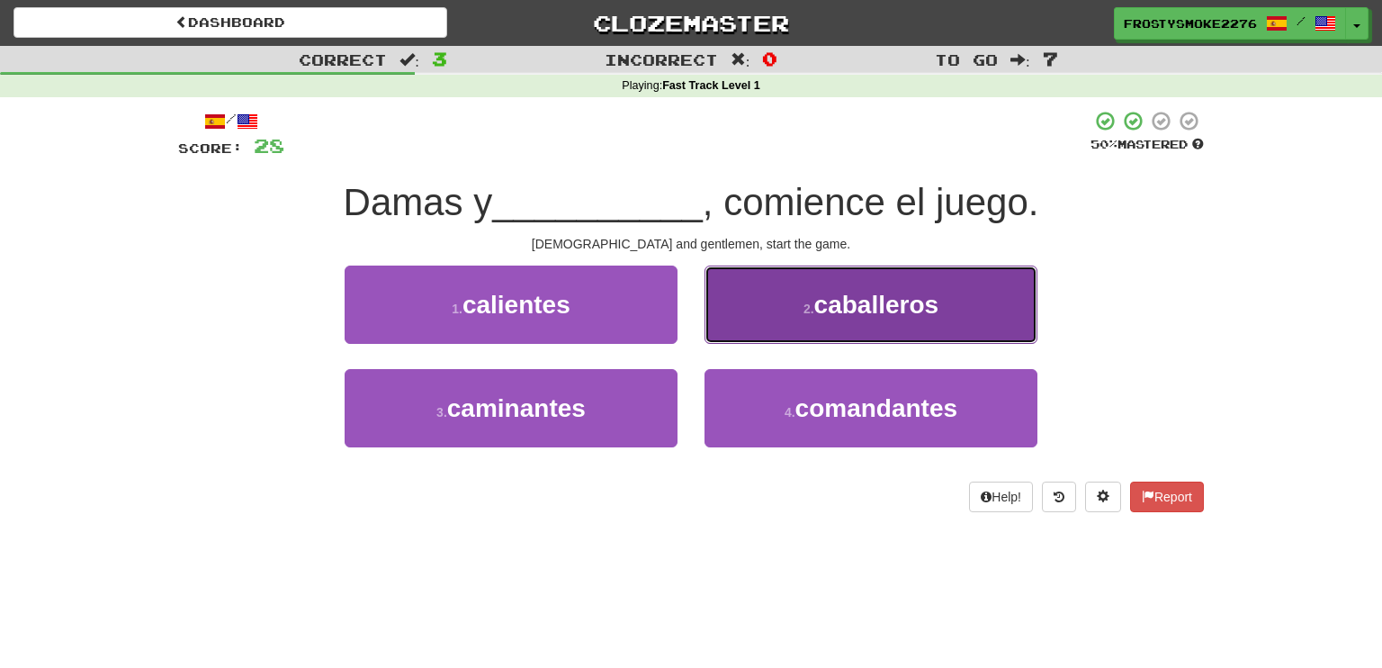
click at [874, 304] on span "caballeros" at bounding box center [876, 305] width 125 height 28
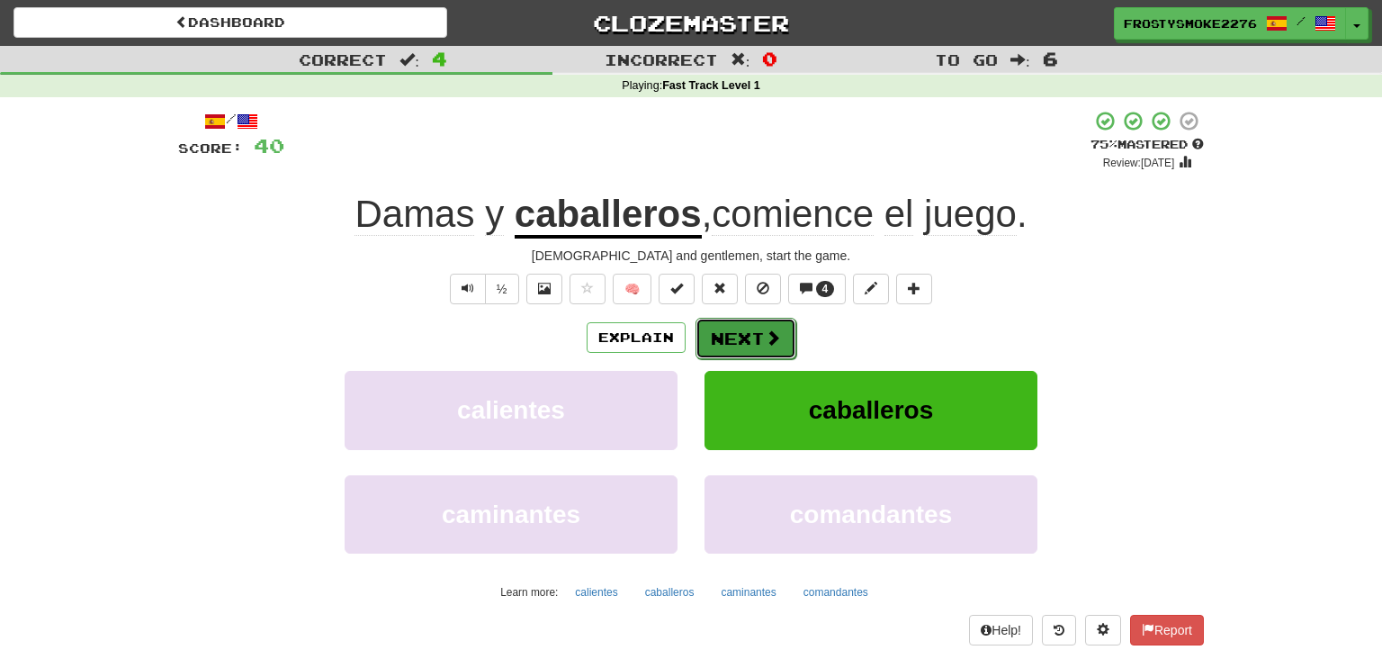
click at [741, 331] on button "Next" at bounding box center [746, 338] width 101 height 41
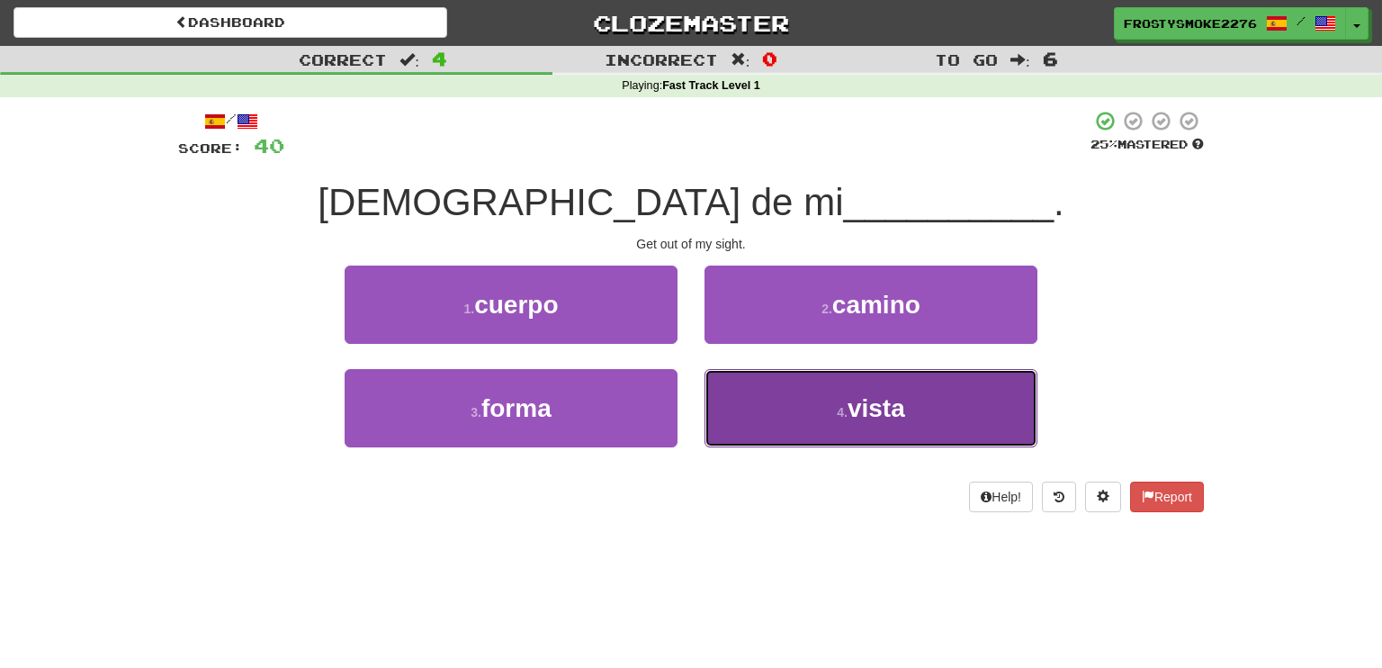
click at [846, 406] on small "4 ." at bounding box center [842, 412] width 11 height 14
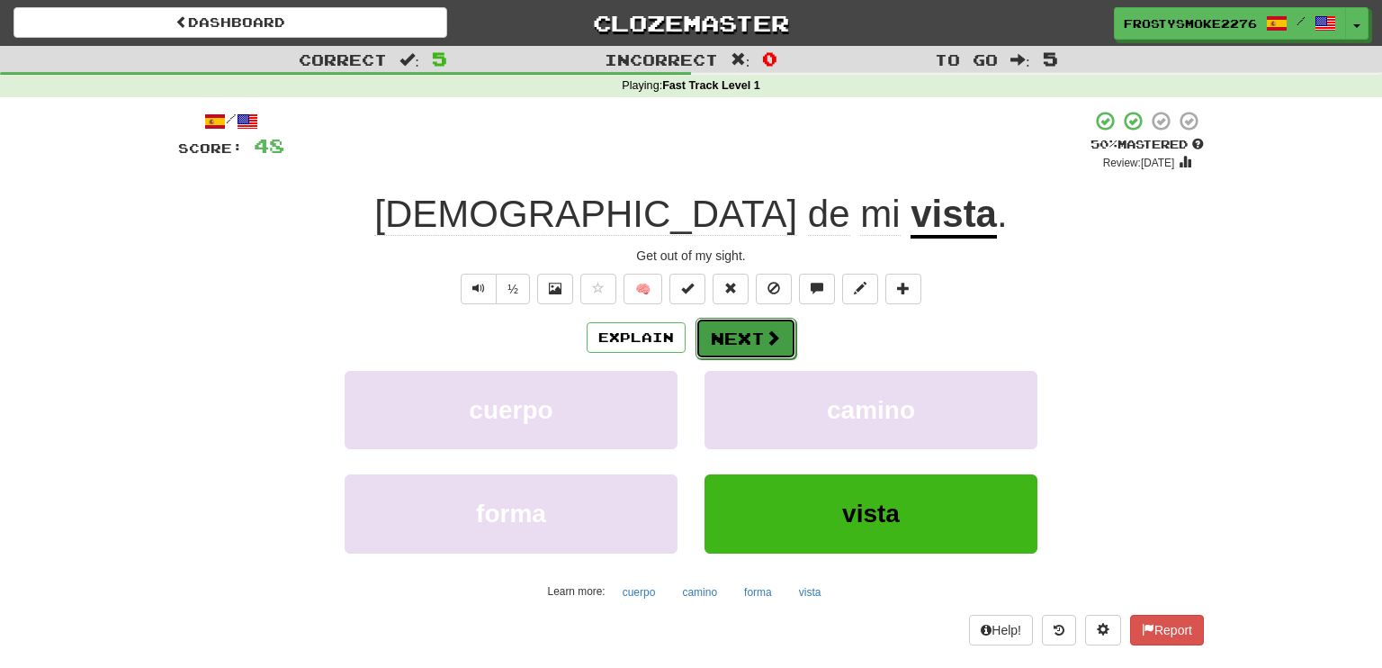
click at [734, 338] on button "Next" at bounding box center [746, 338] width 101 height 41
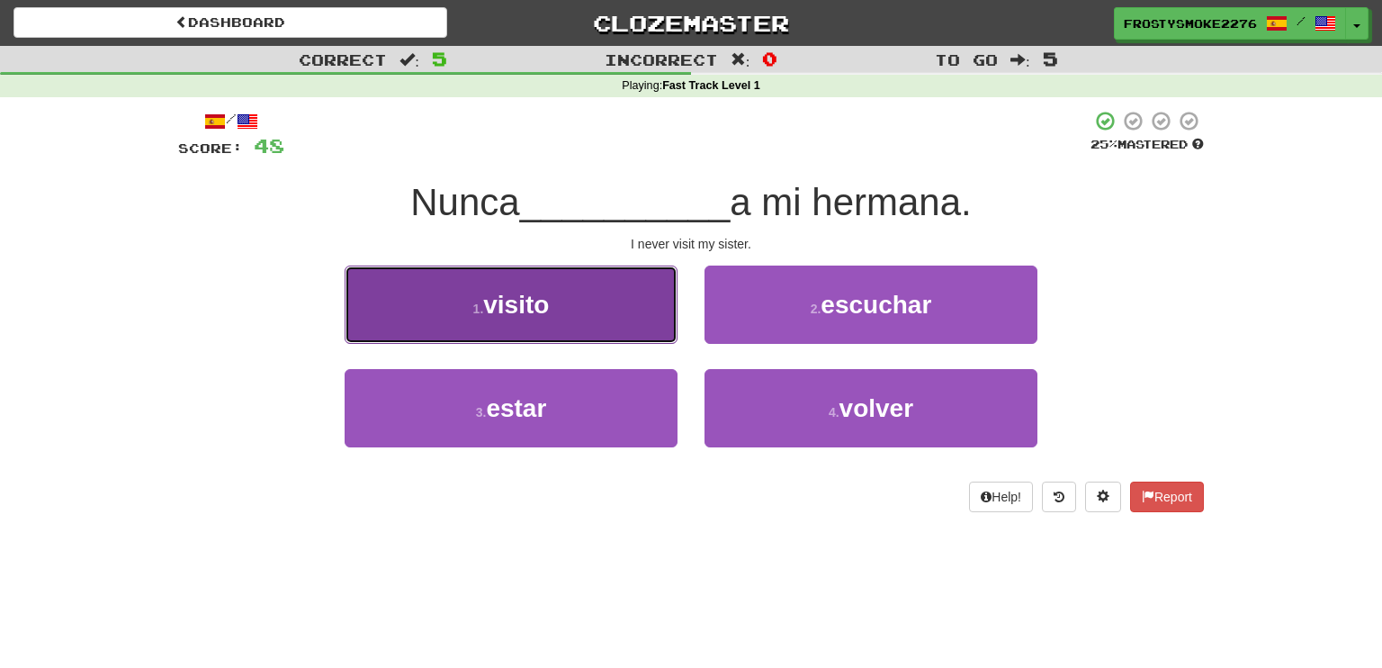
click at [511, 298] on span "visito" at bounding box center [516, 305] width 66 height 28
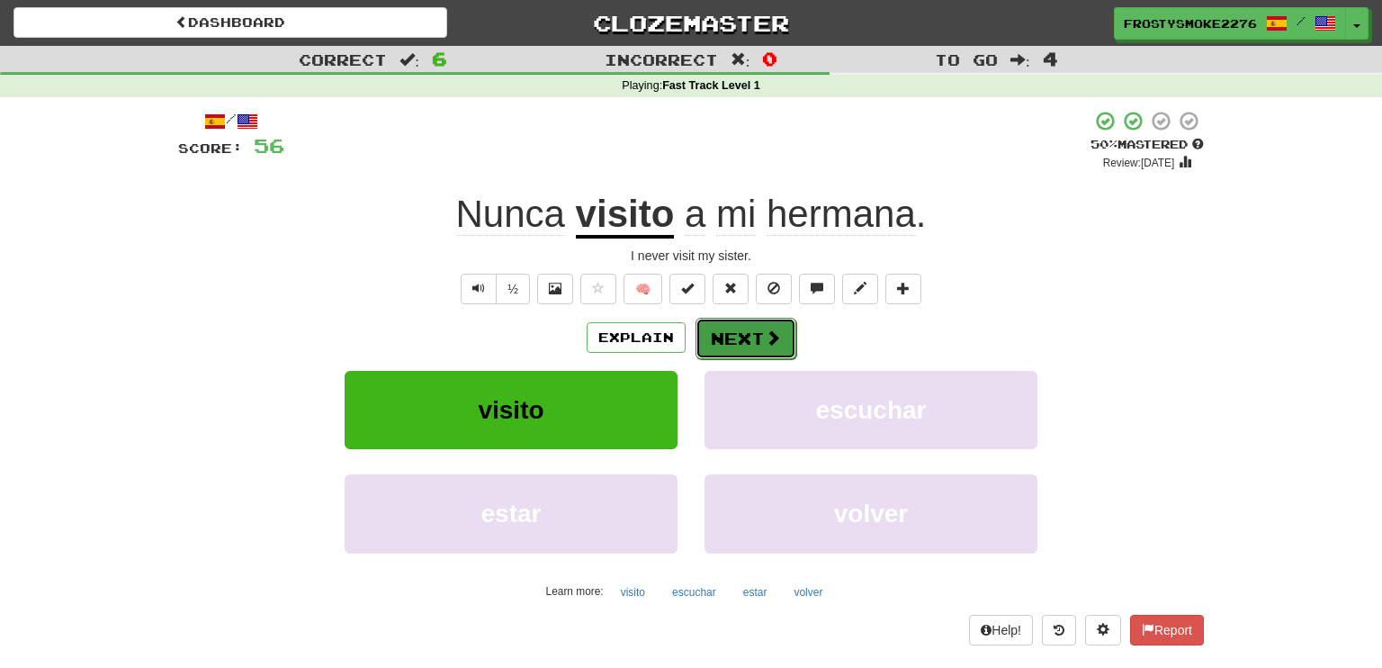
click at [726, 335] on button "Next" at bounding box center [746, 338] width 101 height 41
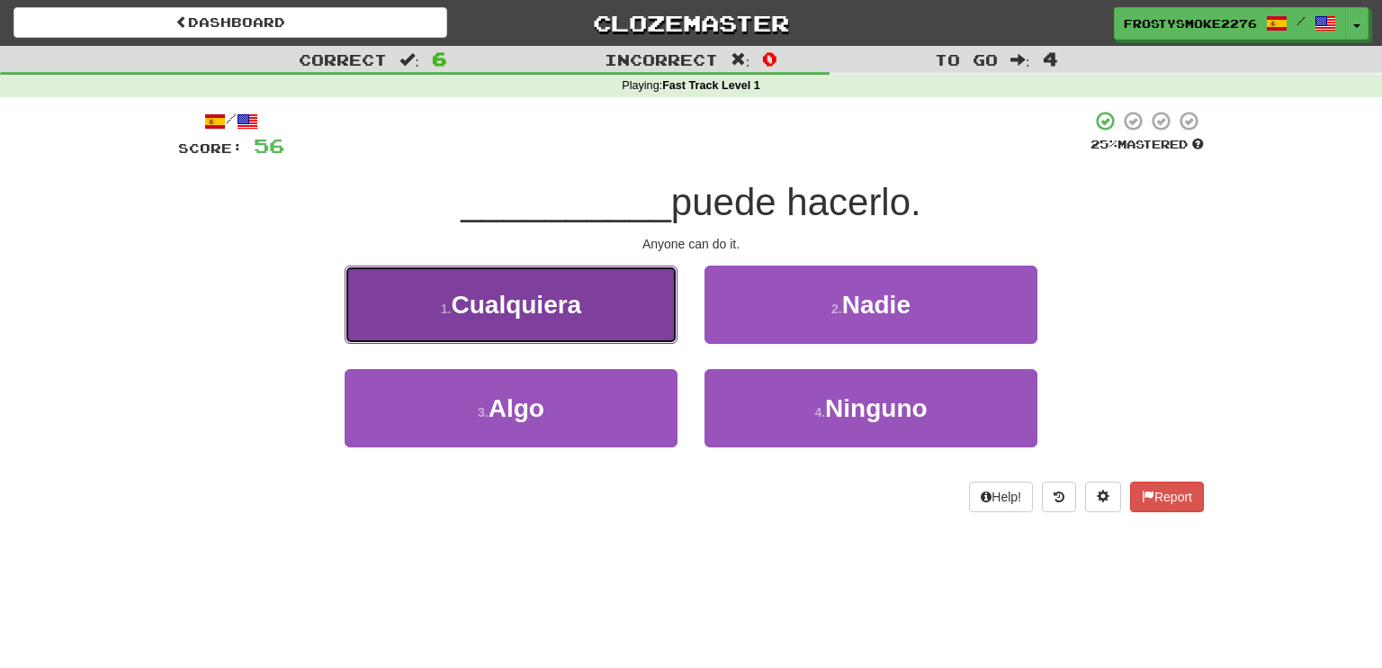
click at [542, 313] on span "Cualquiera" at bounding box center [516, 305] width 130 height 28
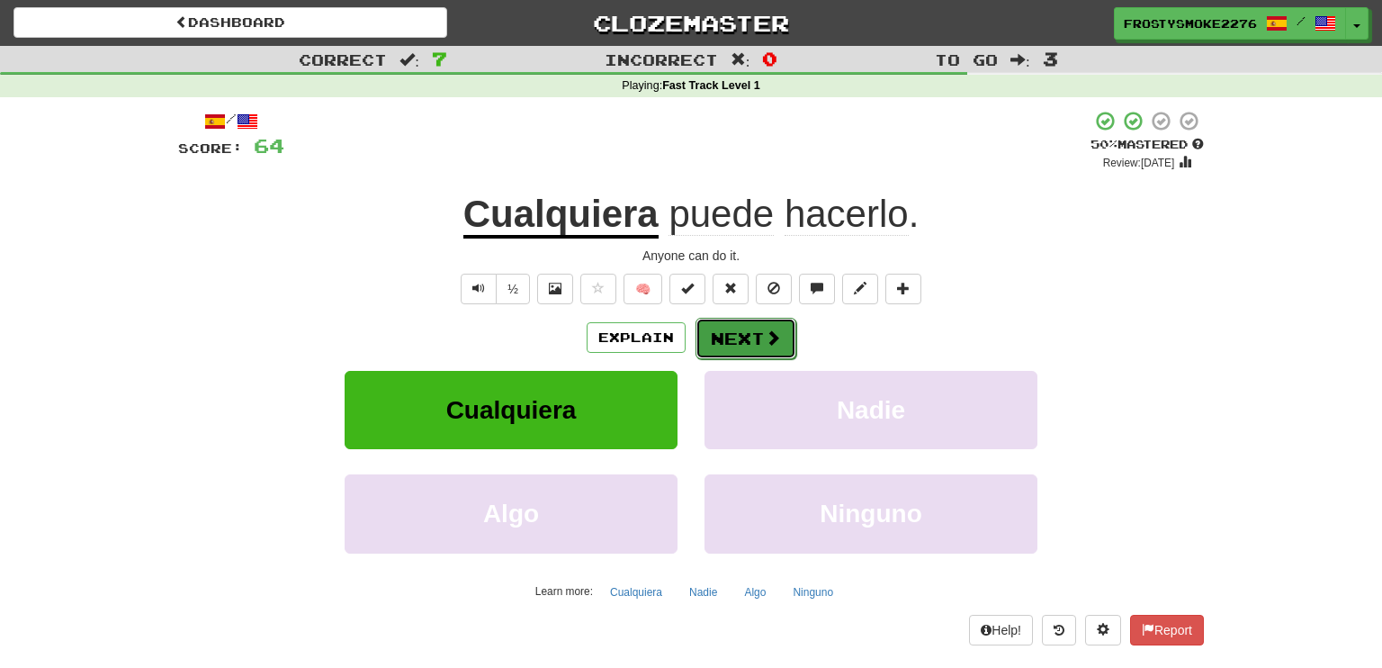
click at [748, 328] on button "Next" at bounding box center [746, 338] width 101 height 41
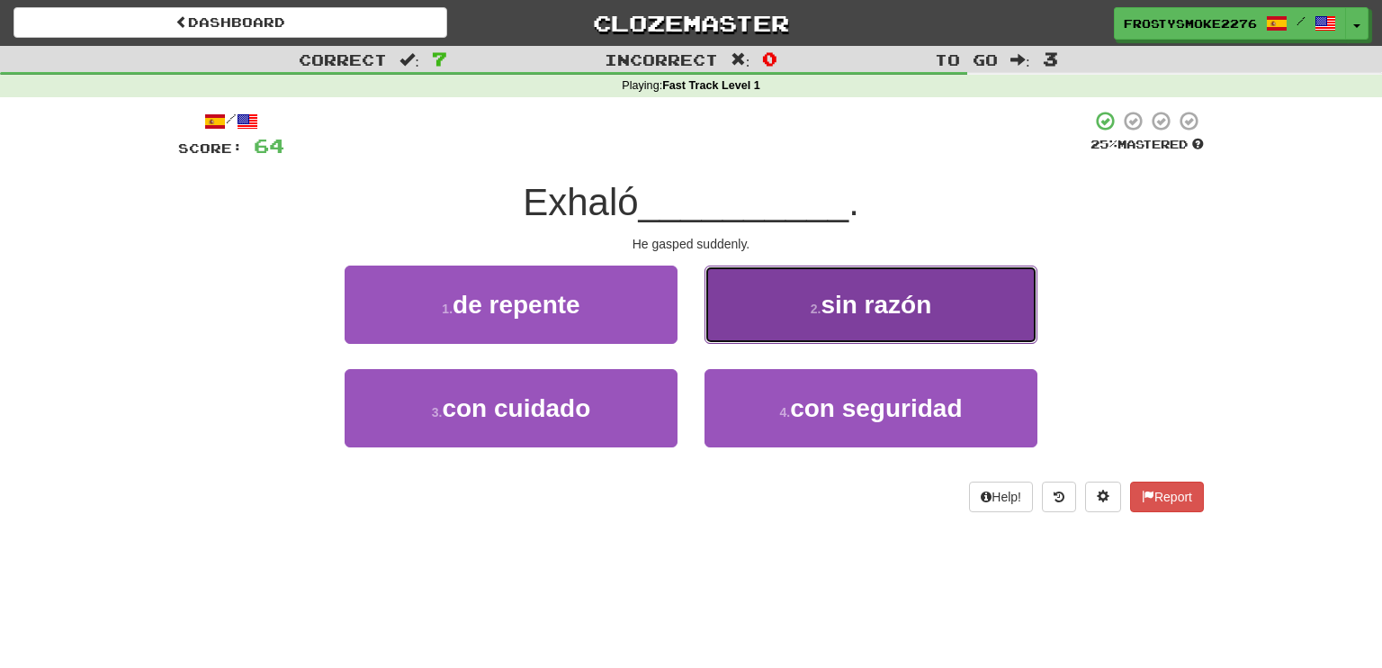
click at [805, 312] on button "2 . sin razón" at bounding box center [871, 304] width 333 height 78
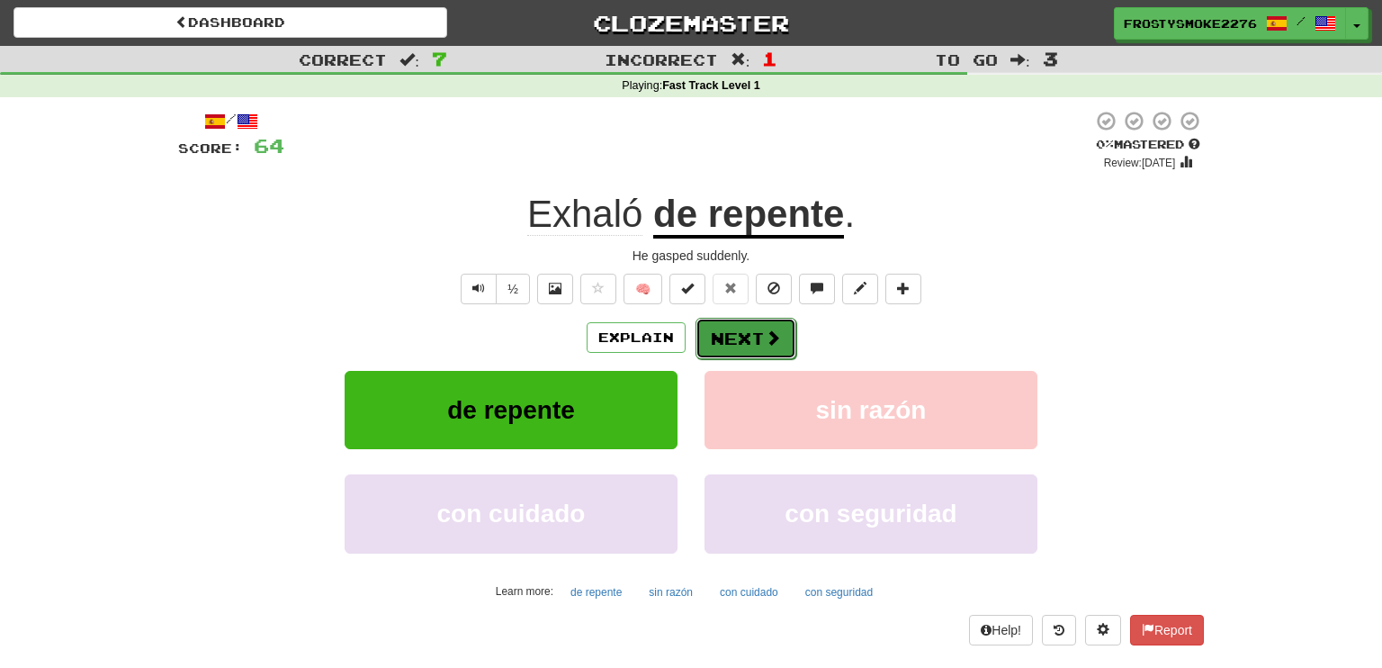
click at [766, 331] on span at bounding box center [773, 337] width 16 height 16
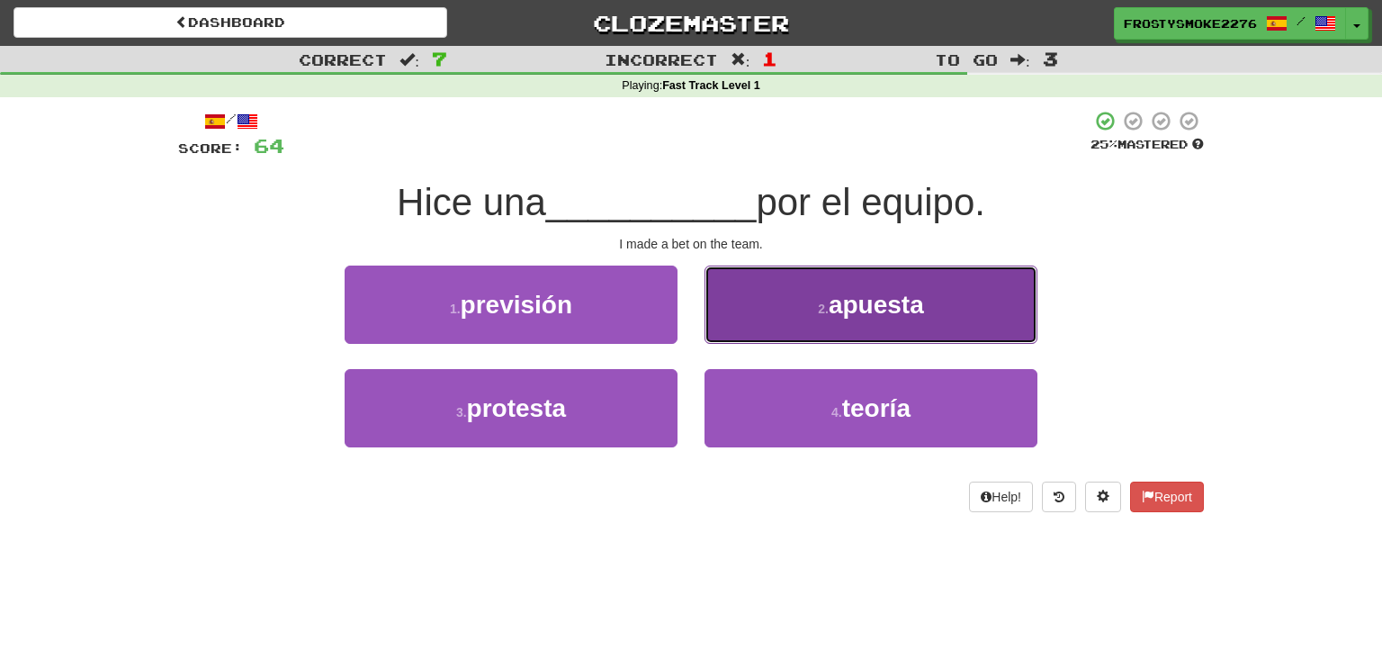
click at [863, 307] on span "apuesta" at bounding box center [876, 305] width 95 height 28
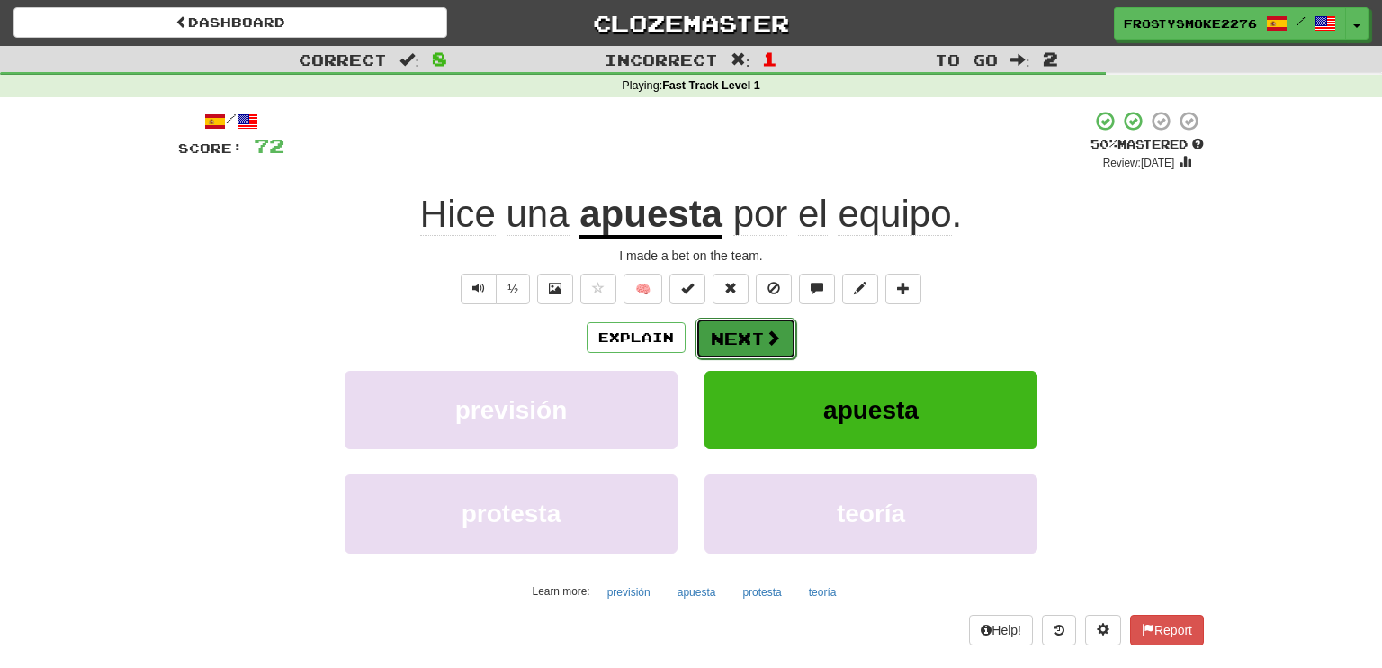
click at [718, 337] on button "Next" at bounding box center [746, 338] width 101 height 41
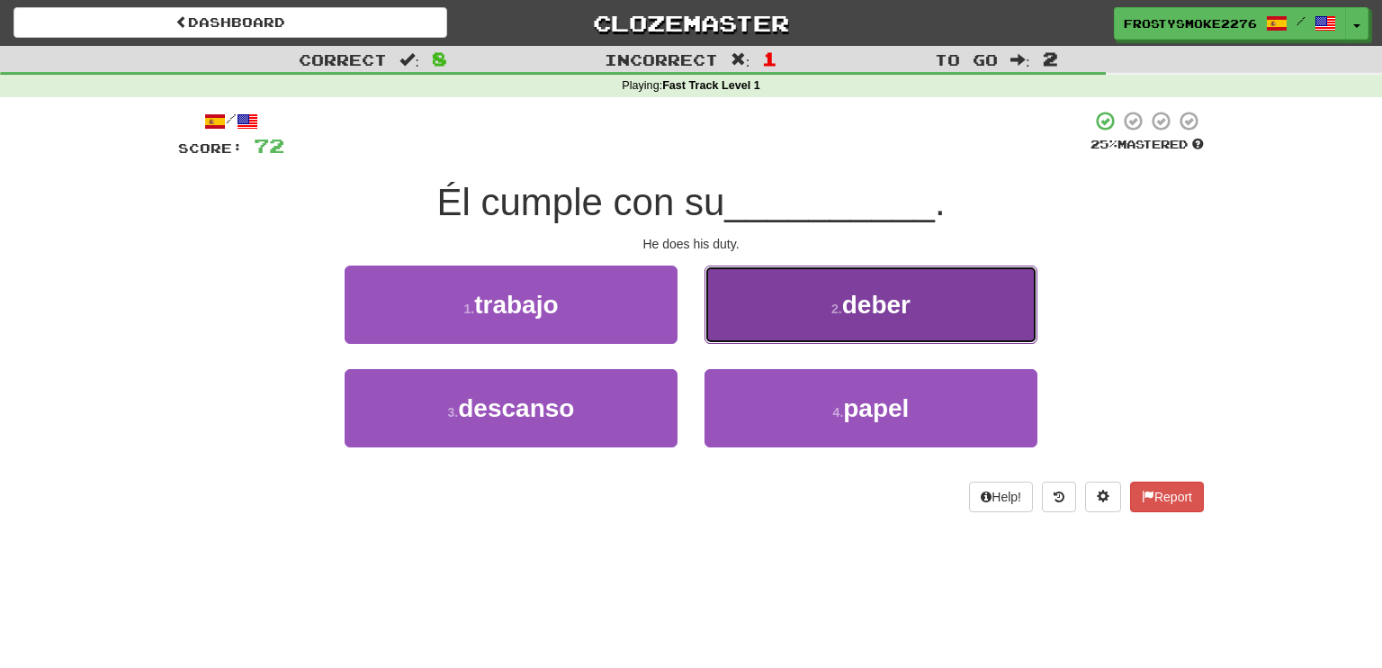
click at [884, 312] on span "deber" at bounding box center [876, 305] width 68 height 28
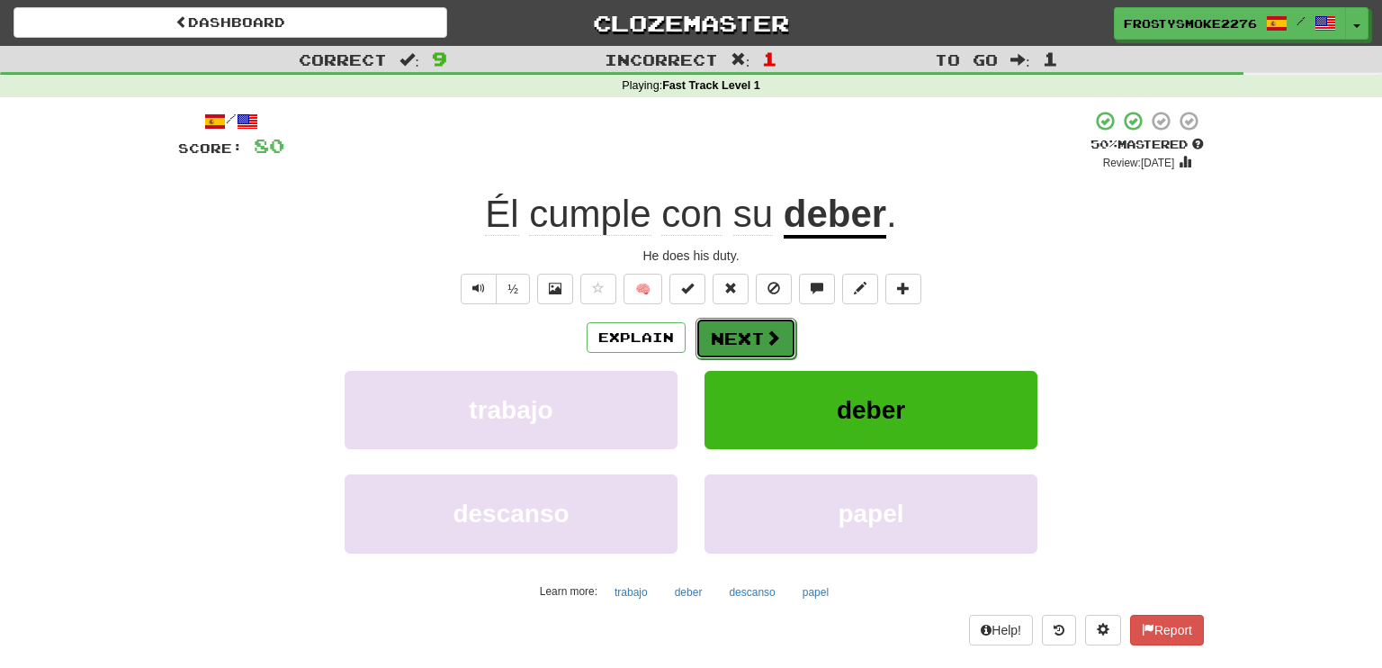
click at [730, 345] on button "Next" at bounding box center [746, 338] width 101 height 41
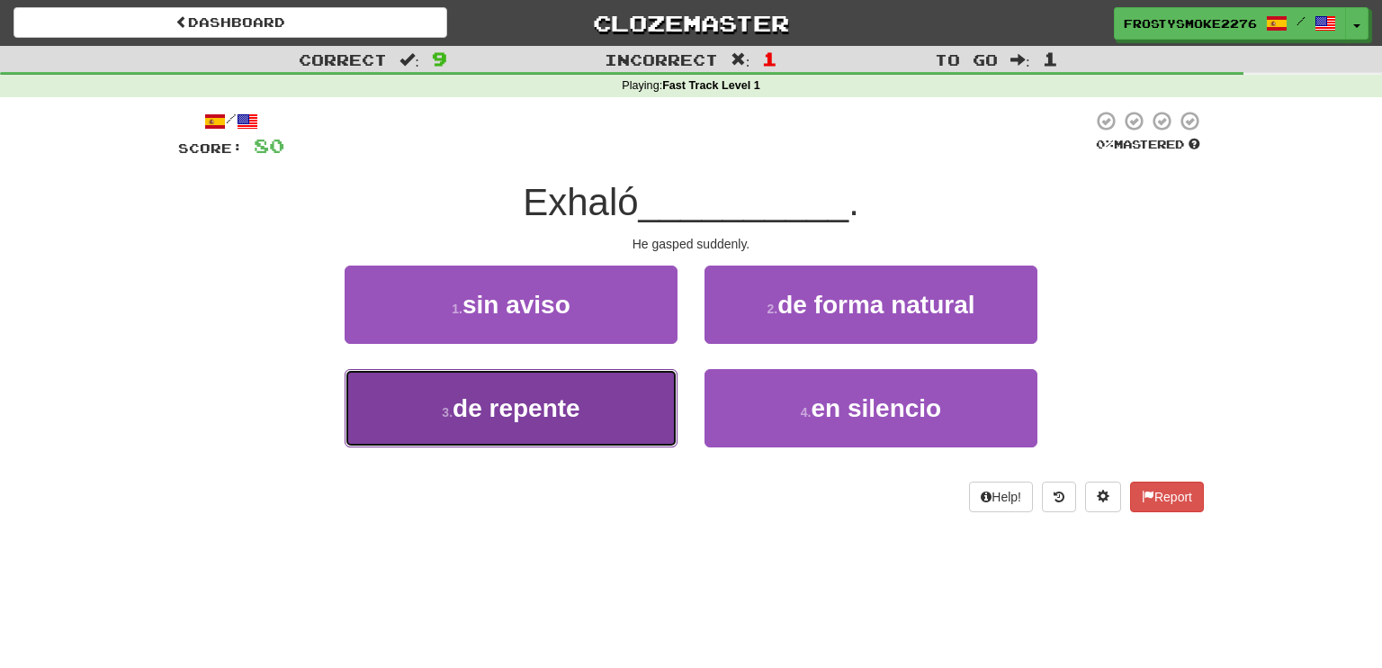
click at [559, 415] on span "de repente" at bounding box center [517, 408] width 128 height 28
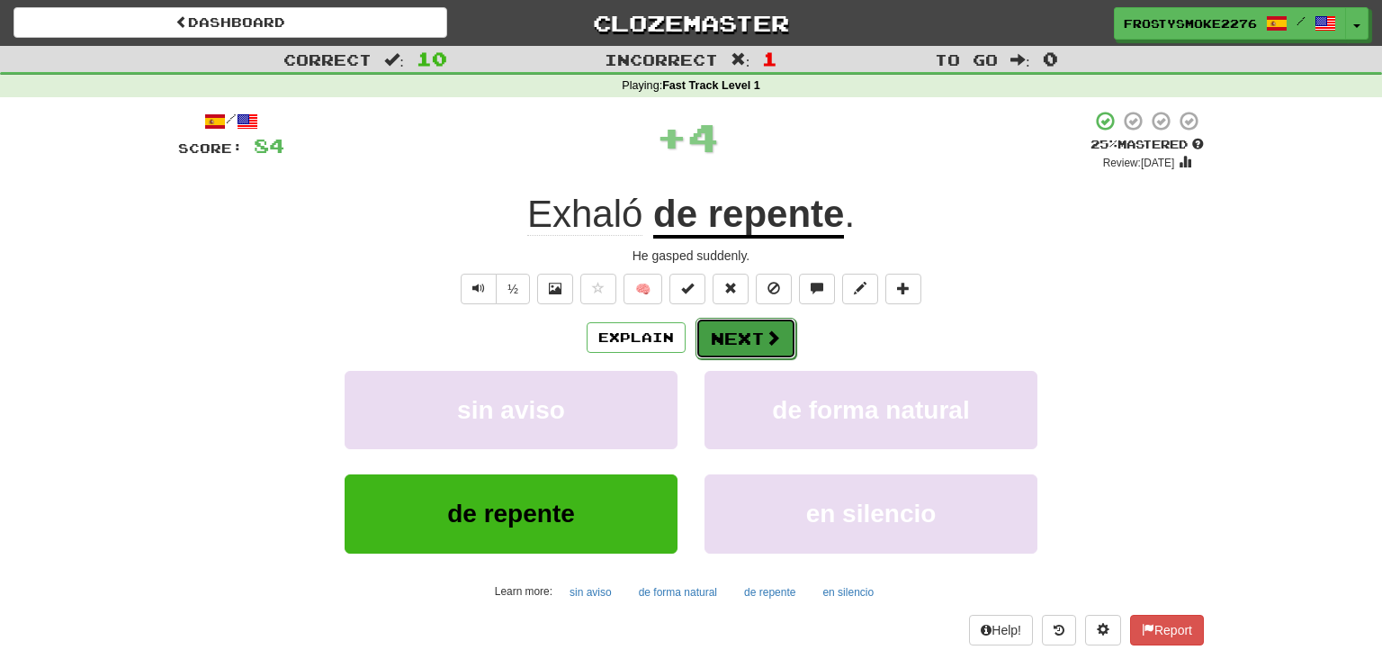
click at [731, 332] on button "Next" at bounding box center [746, 338] width 101 height 41
